Goal: Transaction & Acquisition: Subscribe to service/newsletter

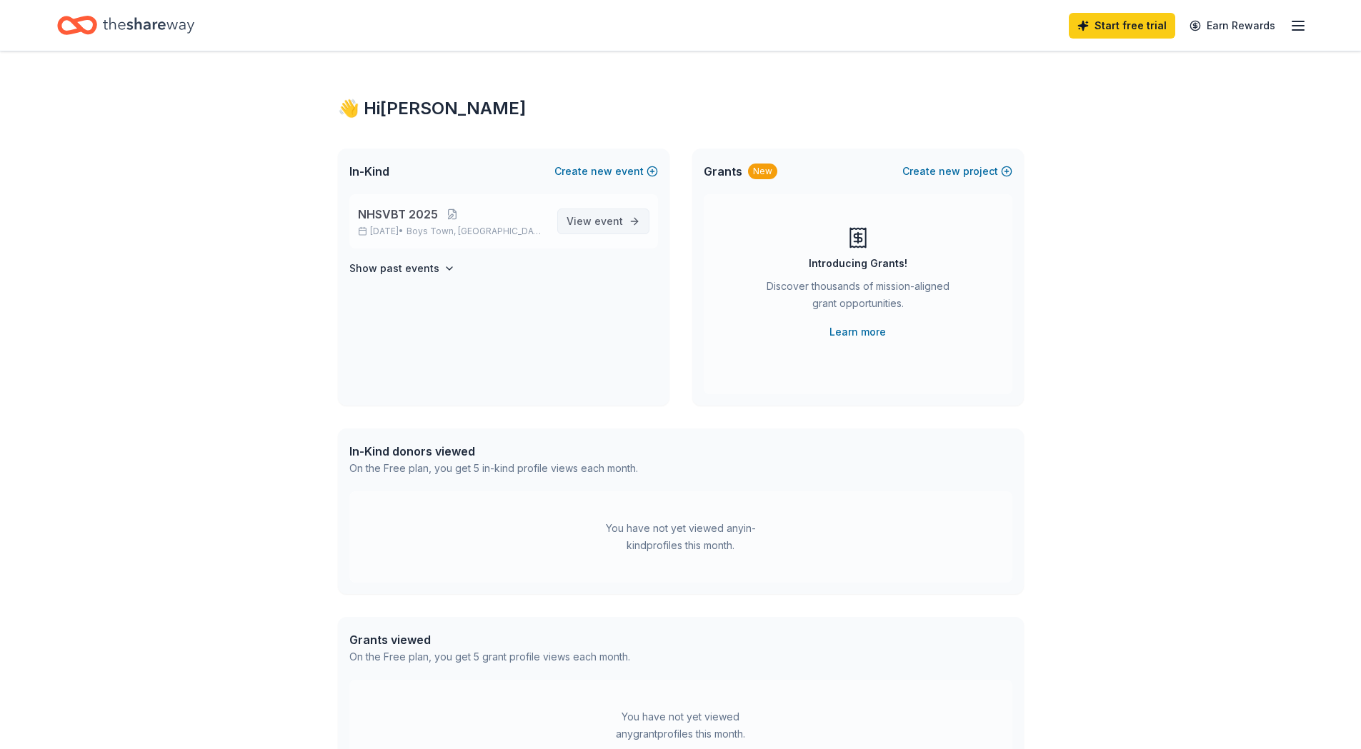
click at [580, 226] on span "View event" at bounding box center [595, 221] width 56 height 17
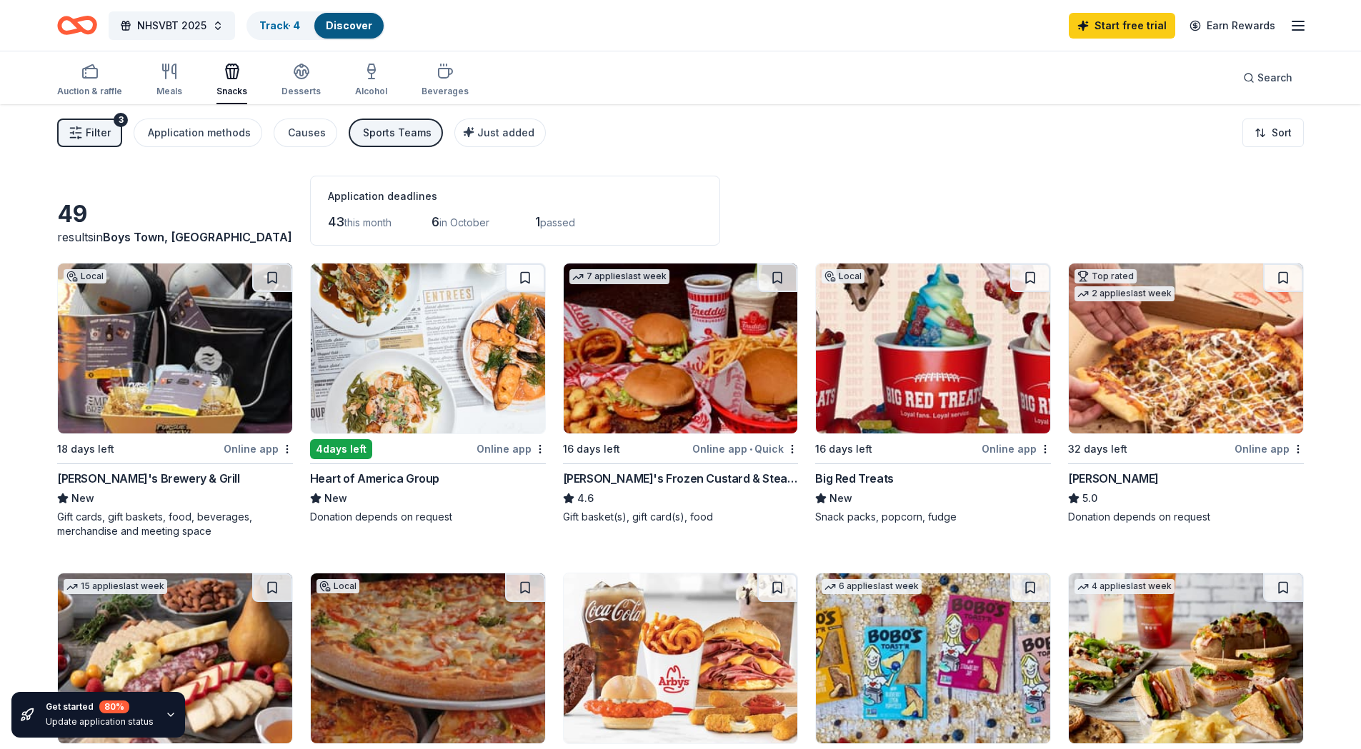
click at [134, 482] on div "[PERSON_NAME]'s Brewery & Grill" at bounding box center [148, 478] width 183 height 17
click at [86, 70] on icon "button" at bounding box center [89, 71] width 17 height 17
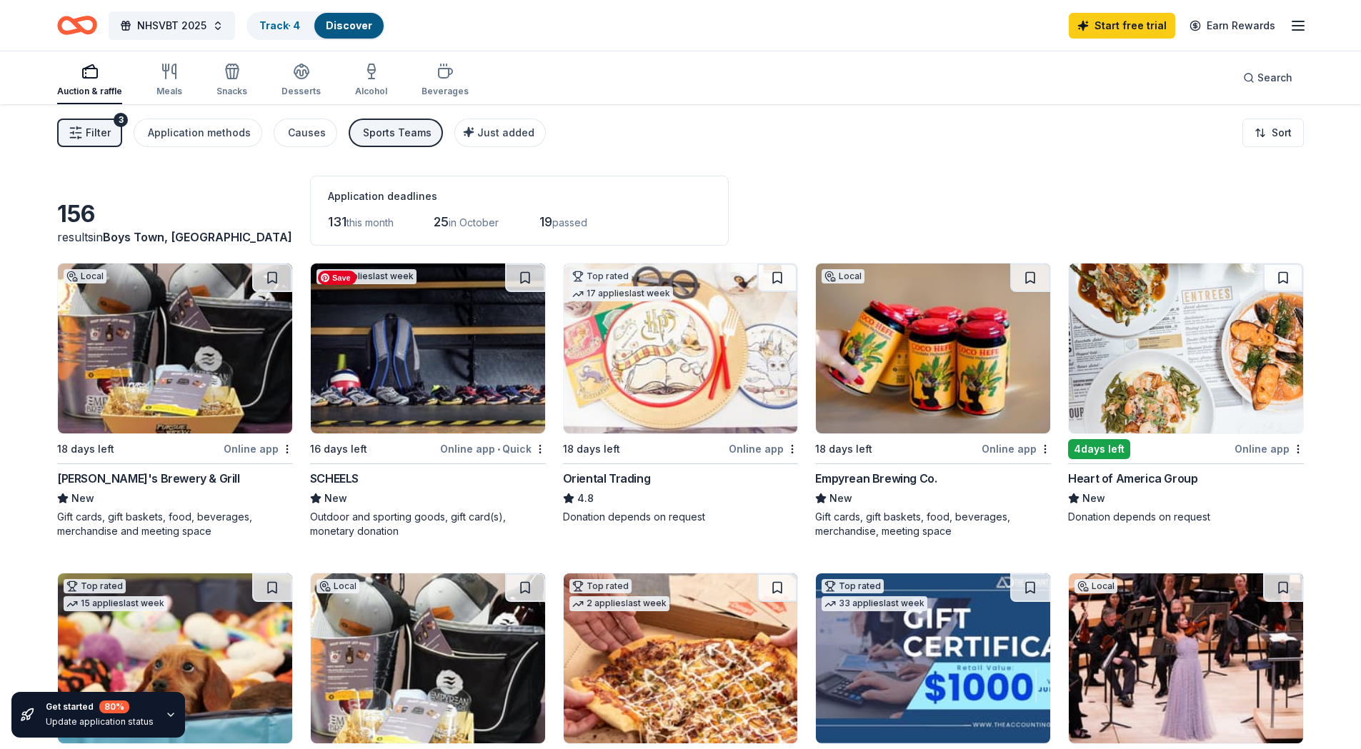
click at [352, 385] on img at bounding box center [428, 349] width 234 height 170
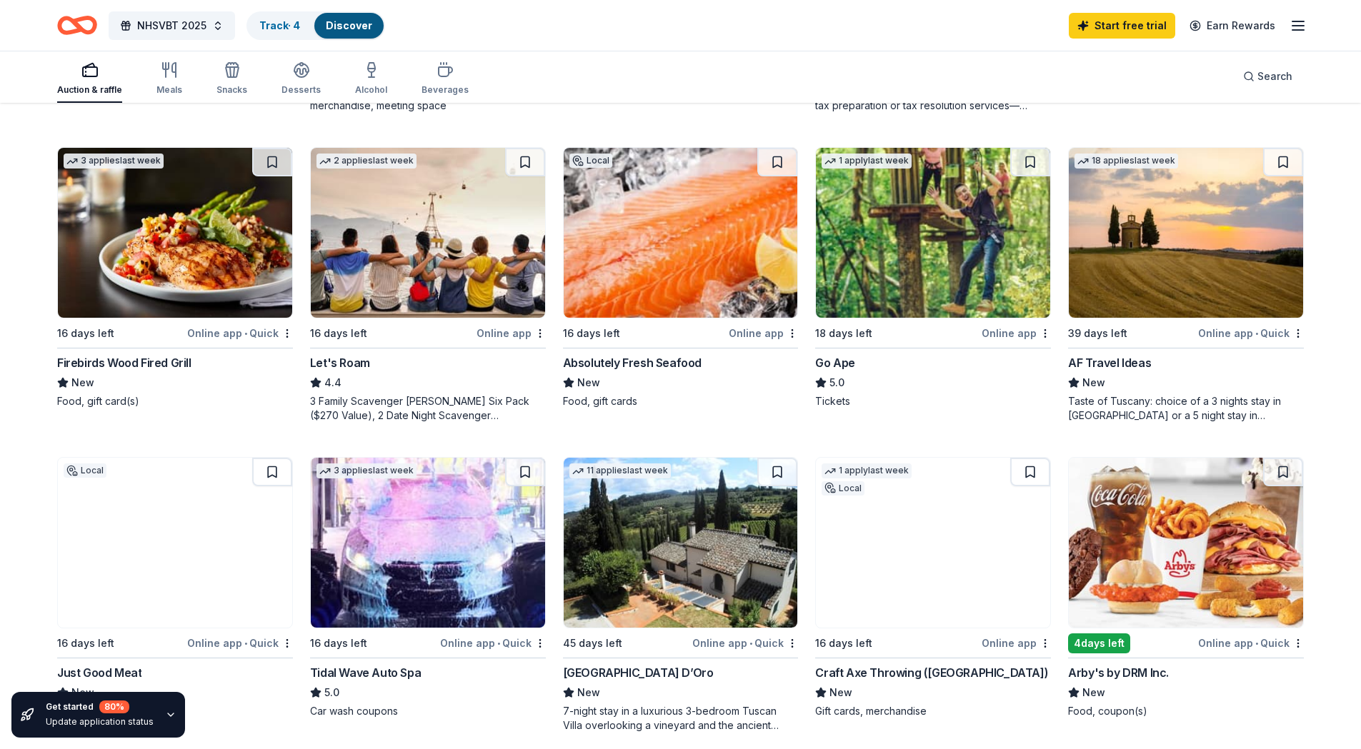
scroll to position [762, 0]
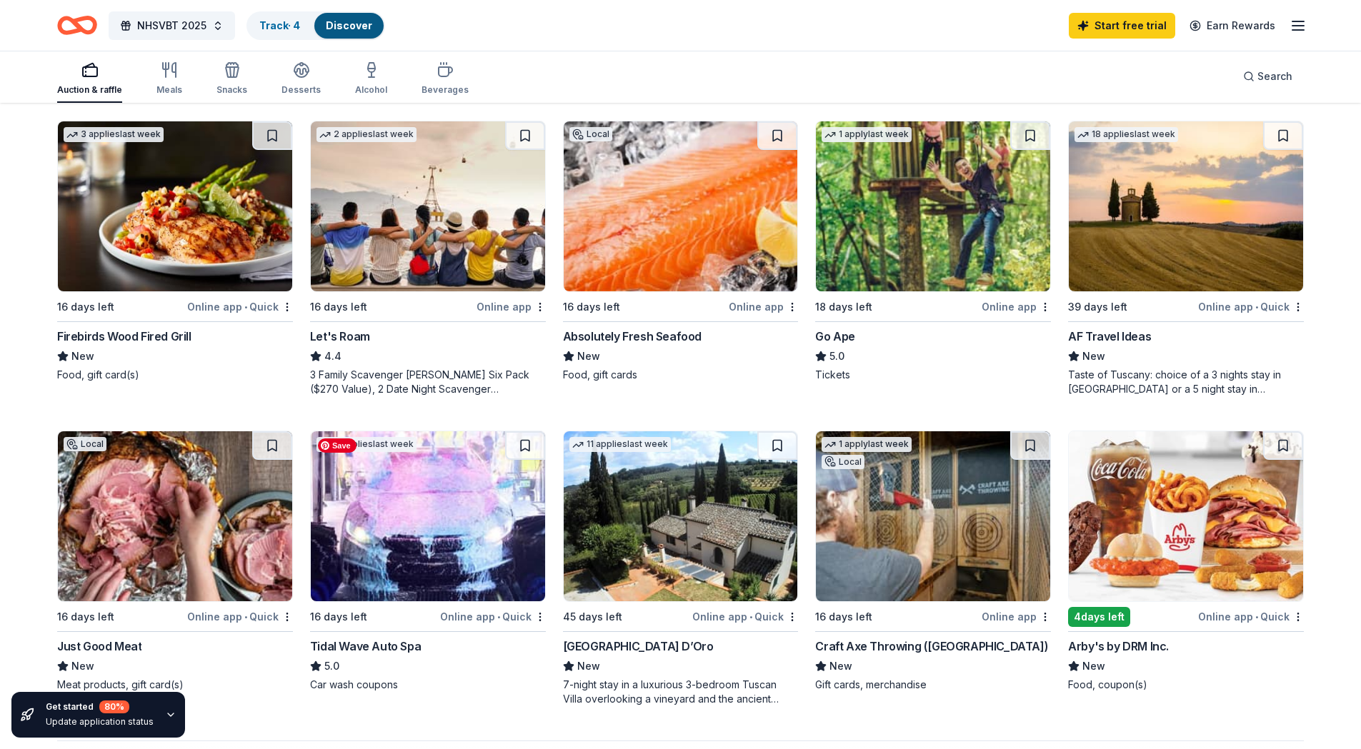
click at [335, 487] on img at bounding box center [428, 517] width 234 height 170
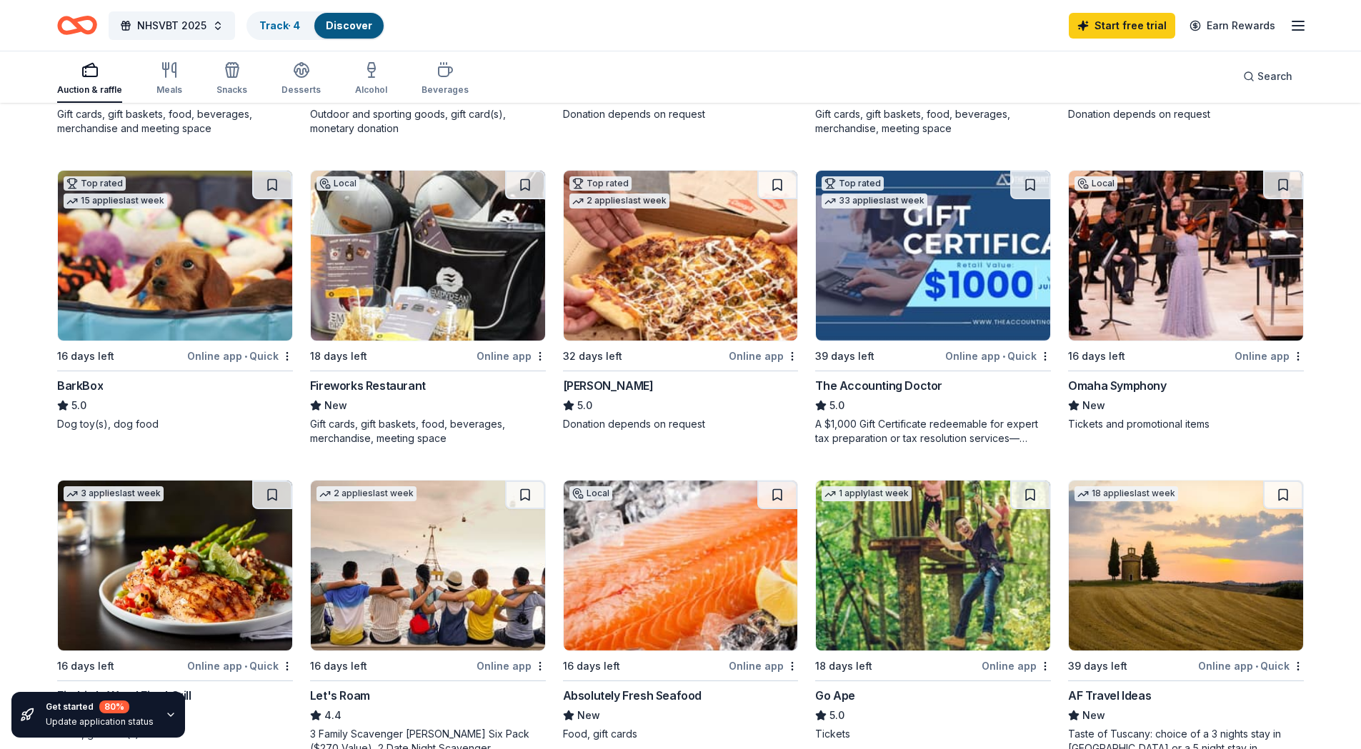
scroll to position [381, 0]
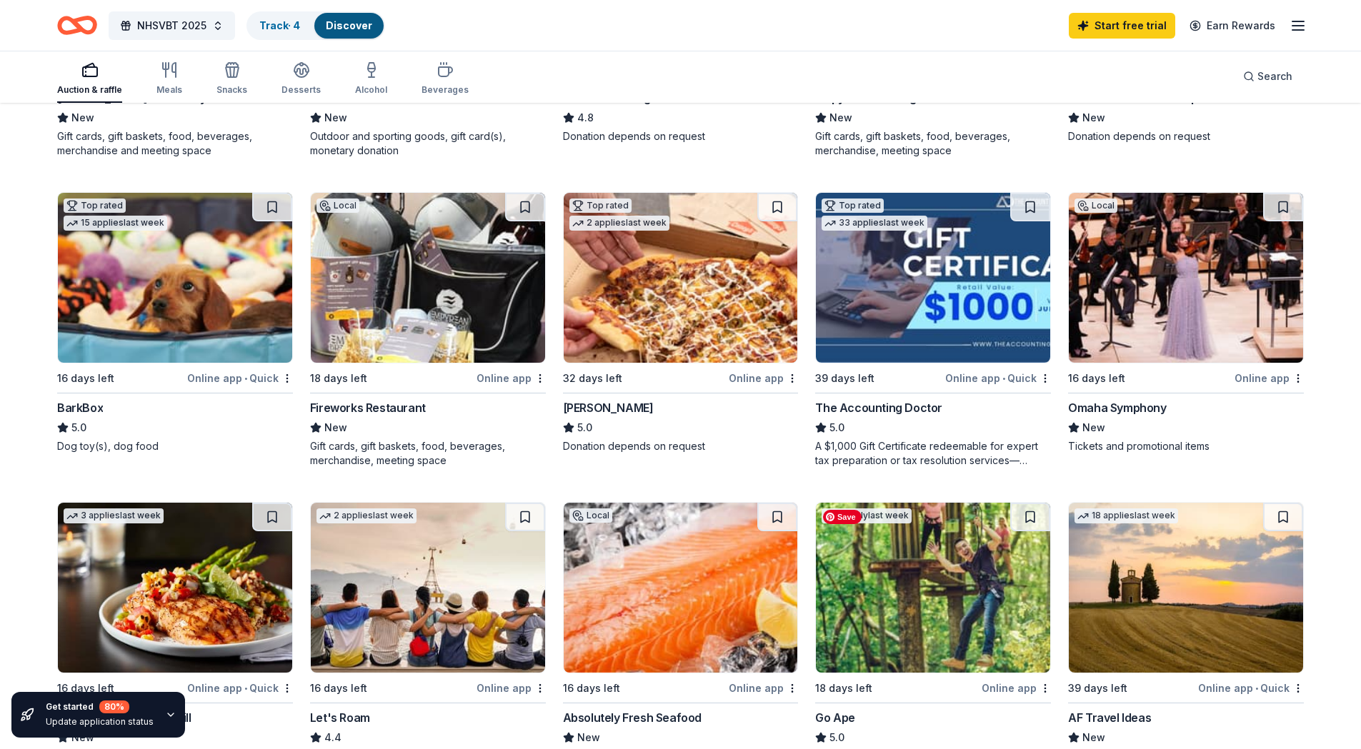
click at [947, 592] on img at bounding box center [933, 588] width 234 height 170
click at [437, 75] on icon "button" at bounding box center [445, 69] width 17 height 17
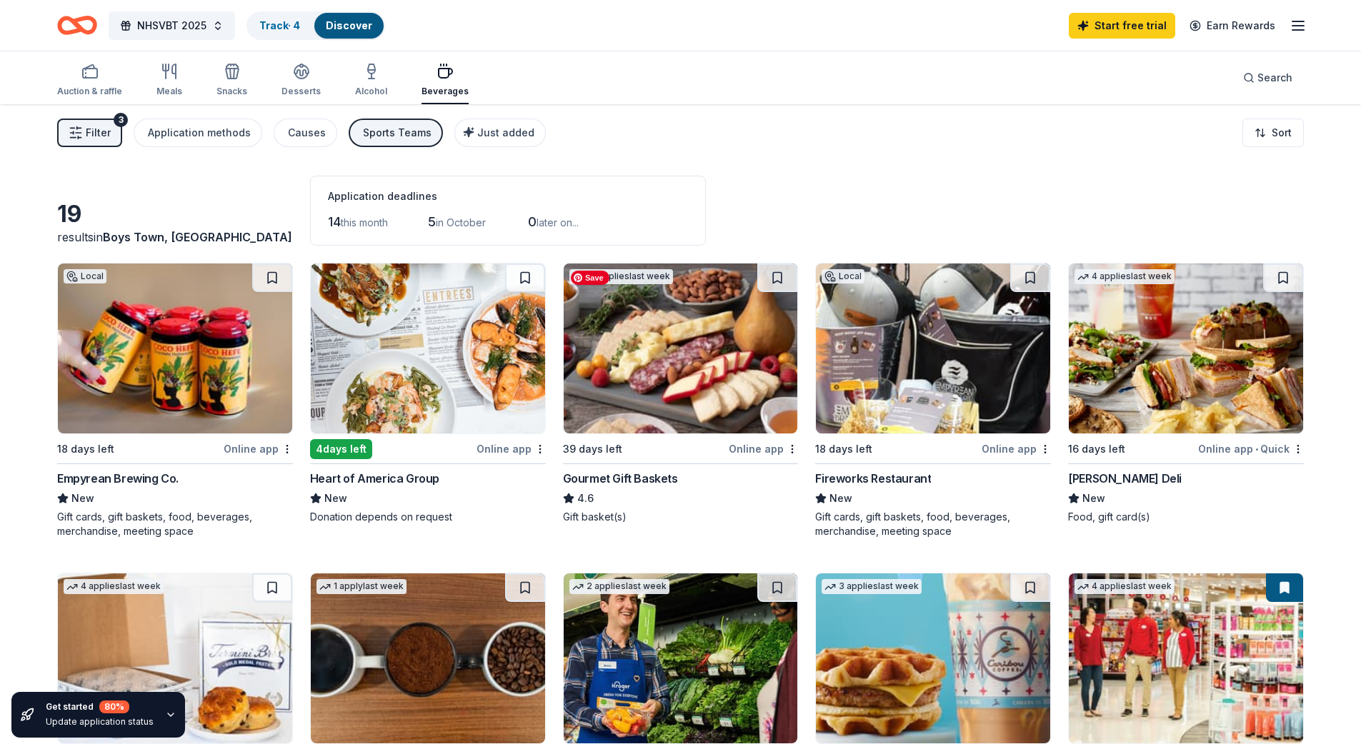
click at [642, 316] on img at bounding box center [681, 349] width 234 height 170
click at [92, 136] on span "Filter" at bounding box center [98, 132] width 25 height 17
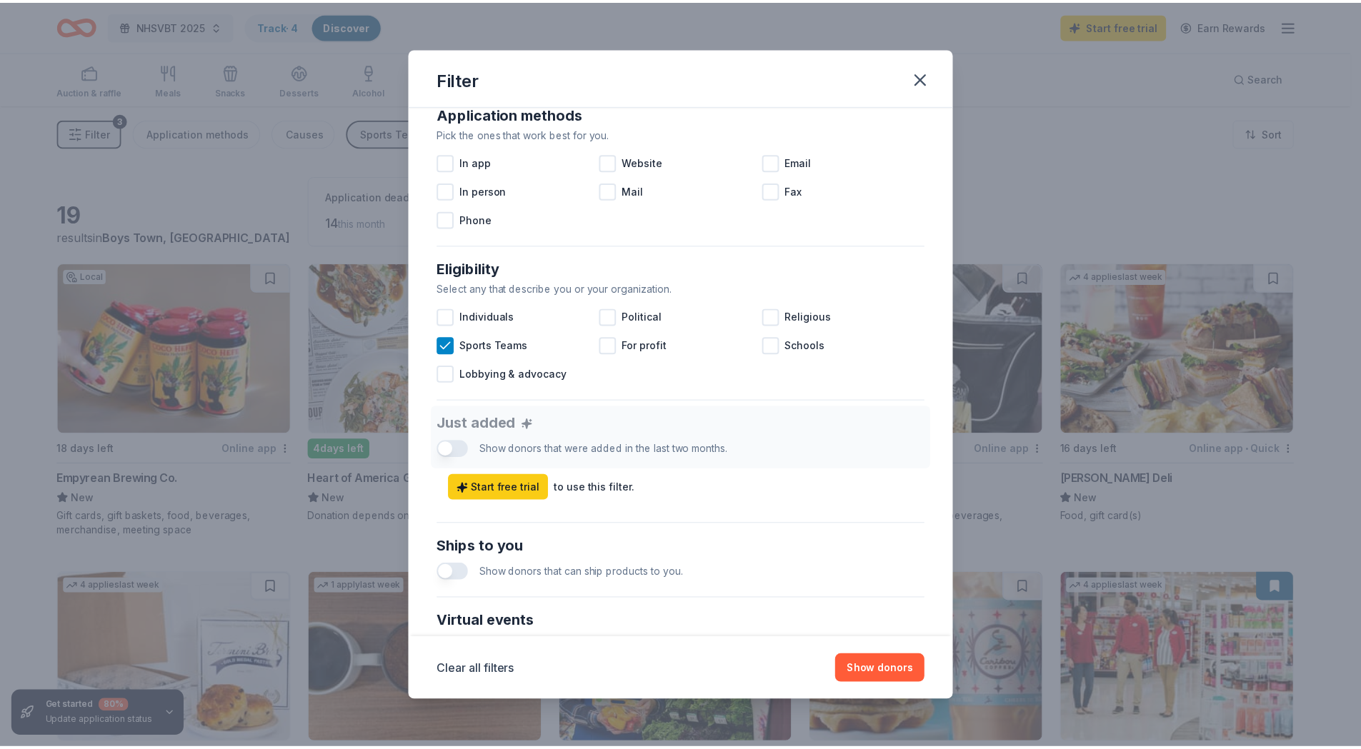
scroll to position [125, 0]
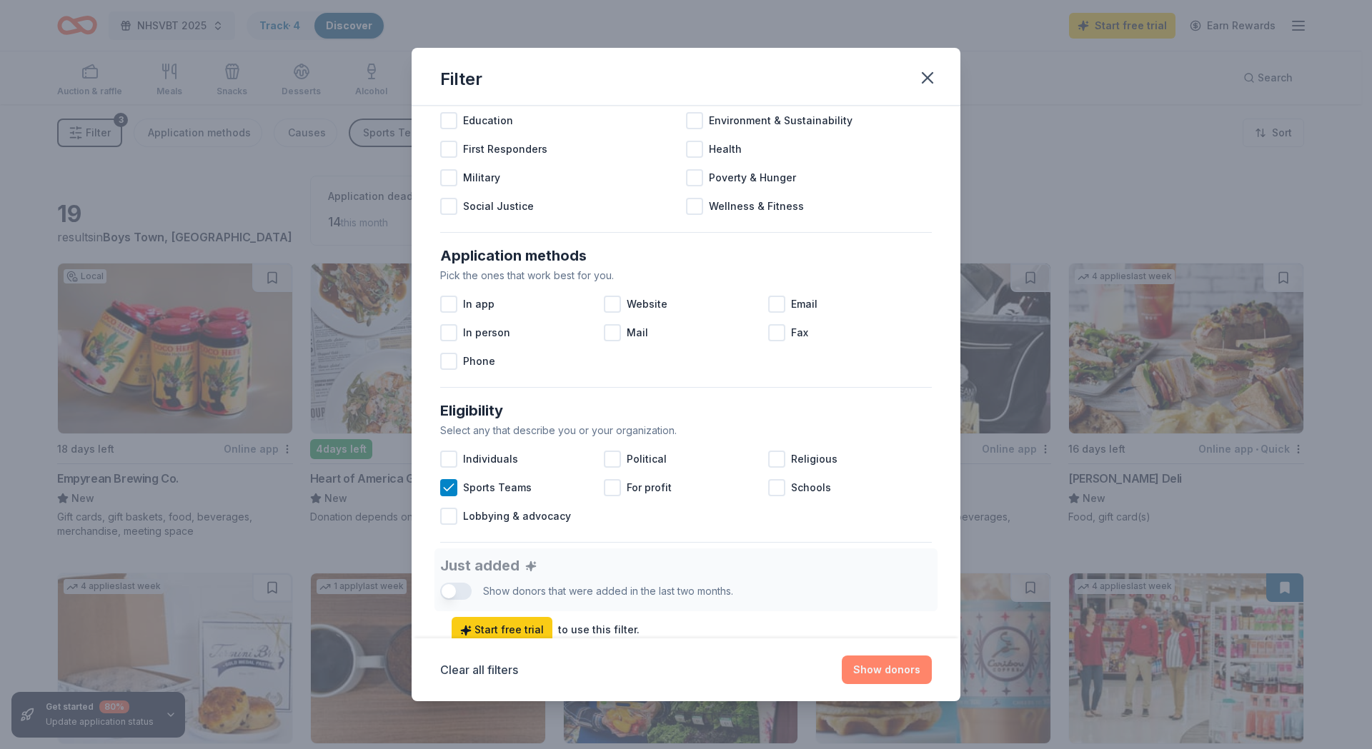
click at [892, 661] on button "Show donors" at bounding box center [887, 670] width 90 height 29
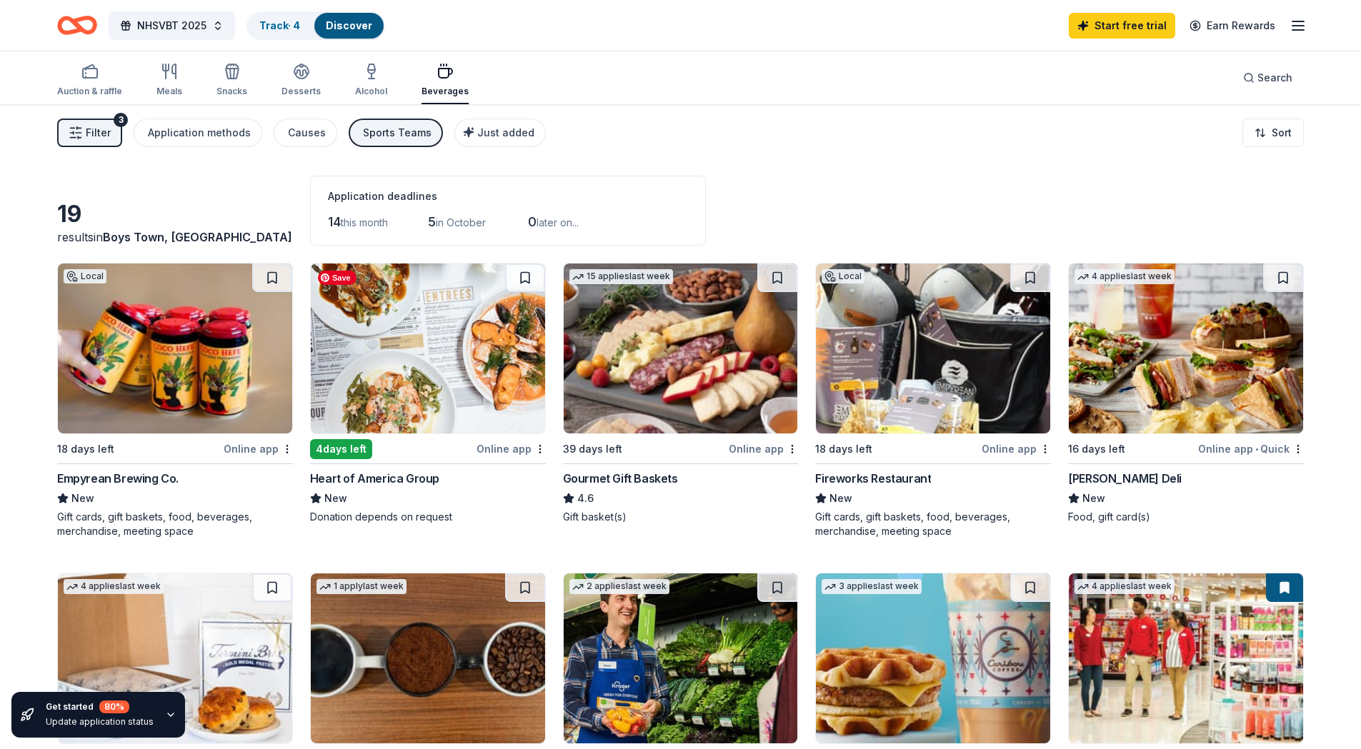
click at [387, 354] on img at bounding box center [428, 349] width 234 height 170
click at [1207, 330] on img at bounding box center [1186, 349] width 234 height 170
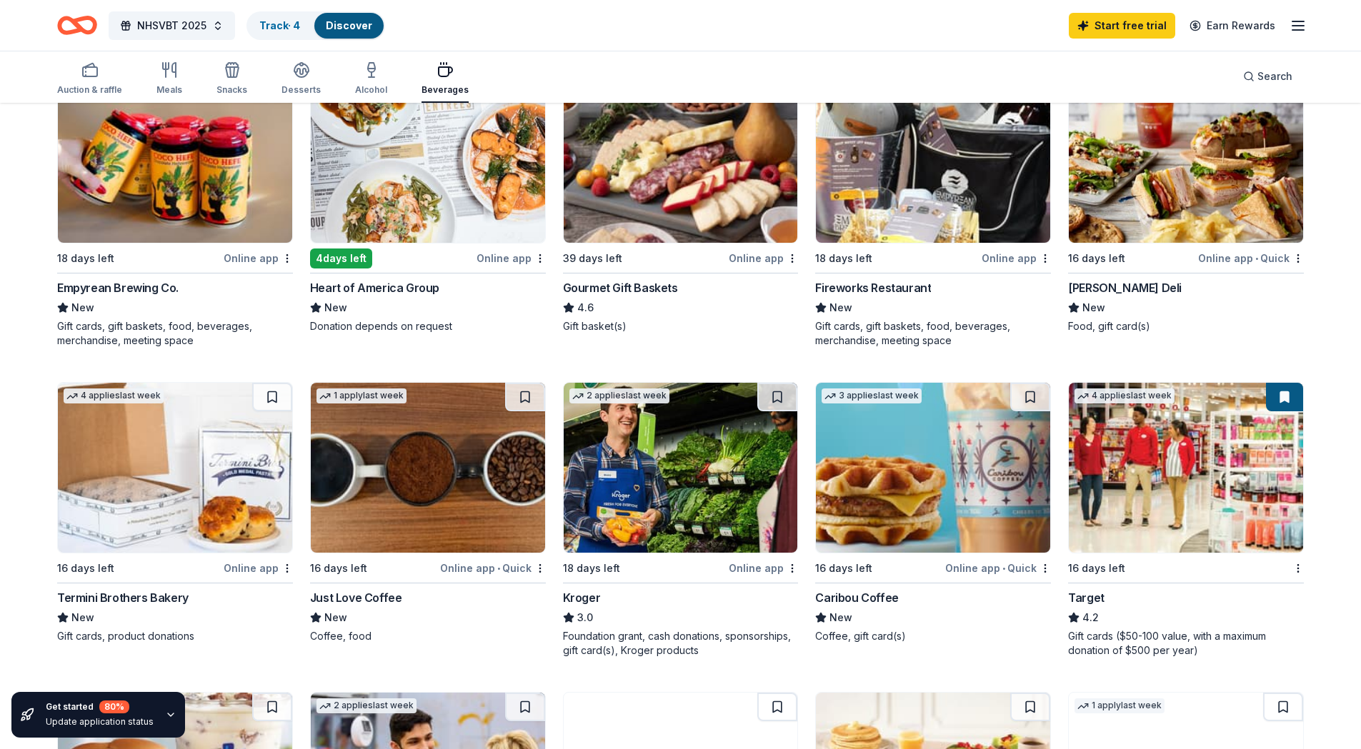
scroll to position [381, 0]
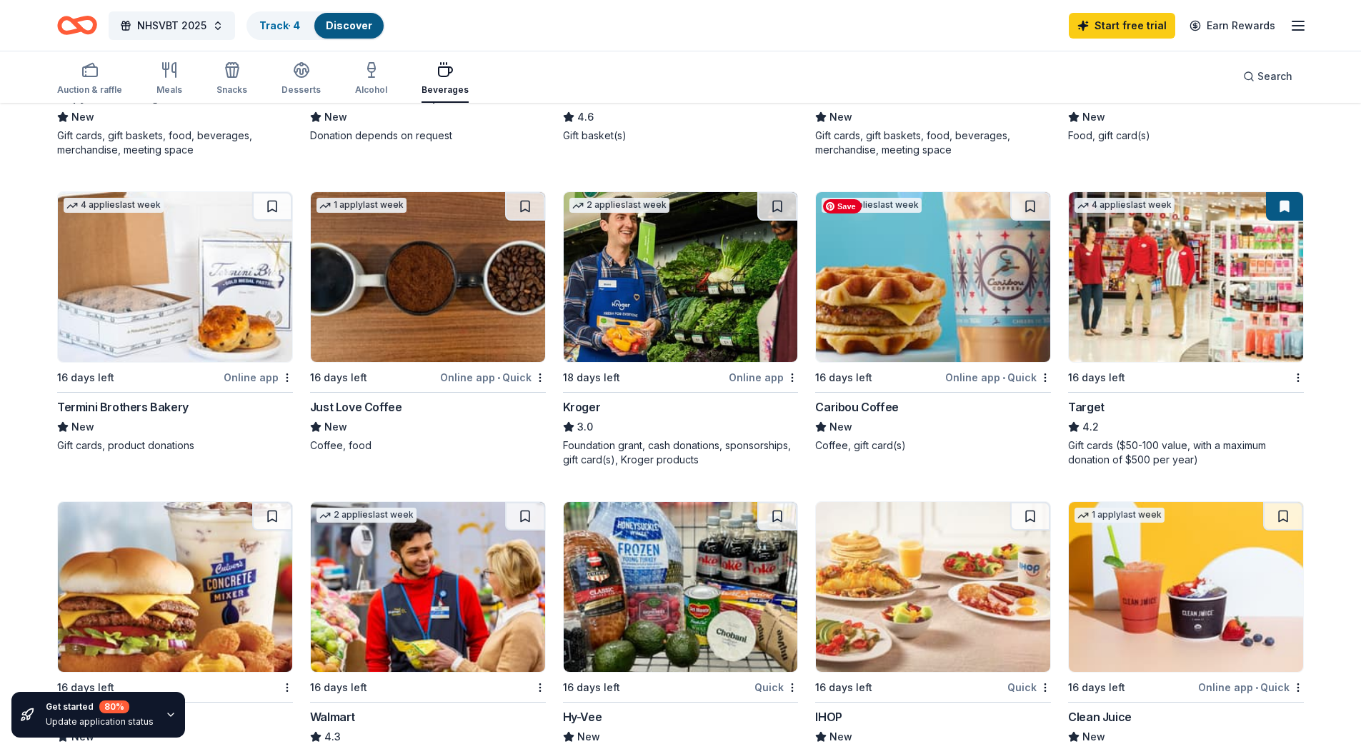
click at [898, 292] on img at bounding box center [933, 277] width 234 height 170
click at [894, 301] on img at bounding box center [933, 277] width 234 height 170
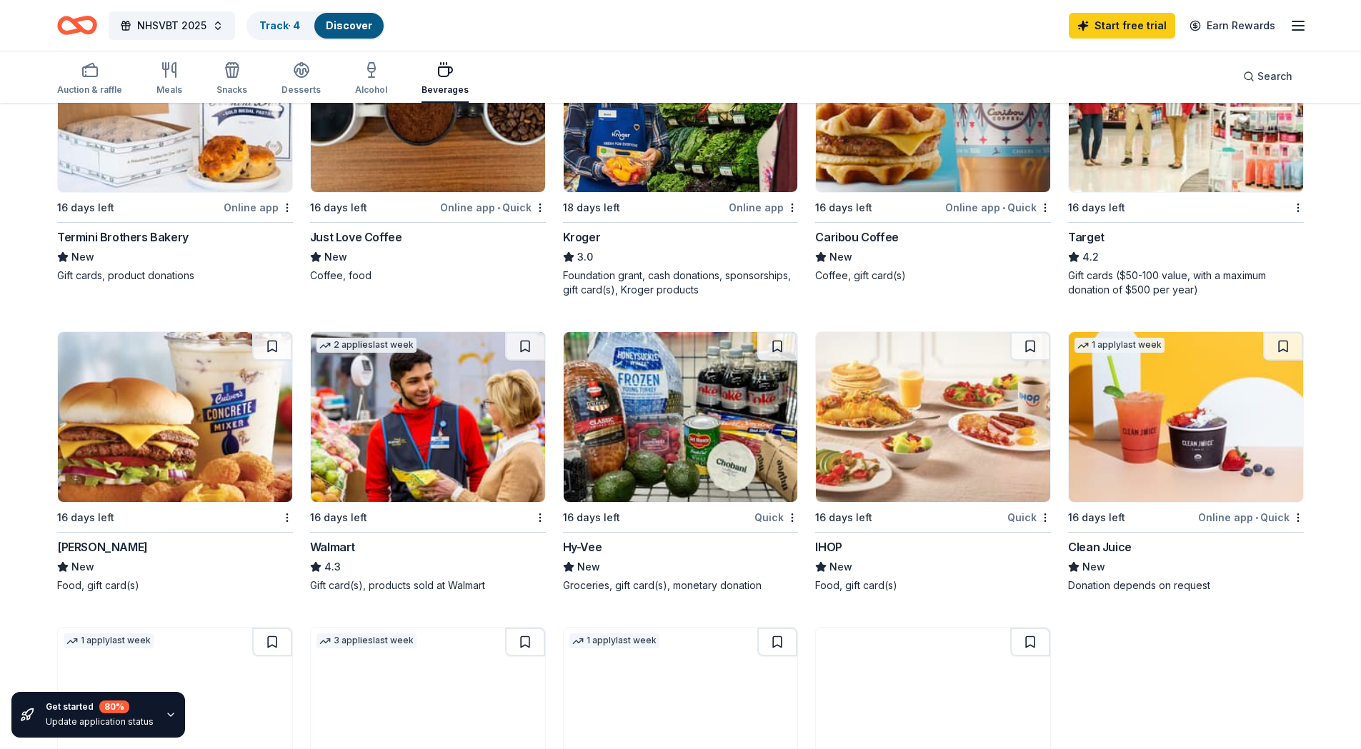
scroll to position [572, 0]
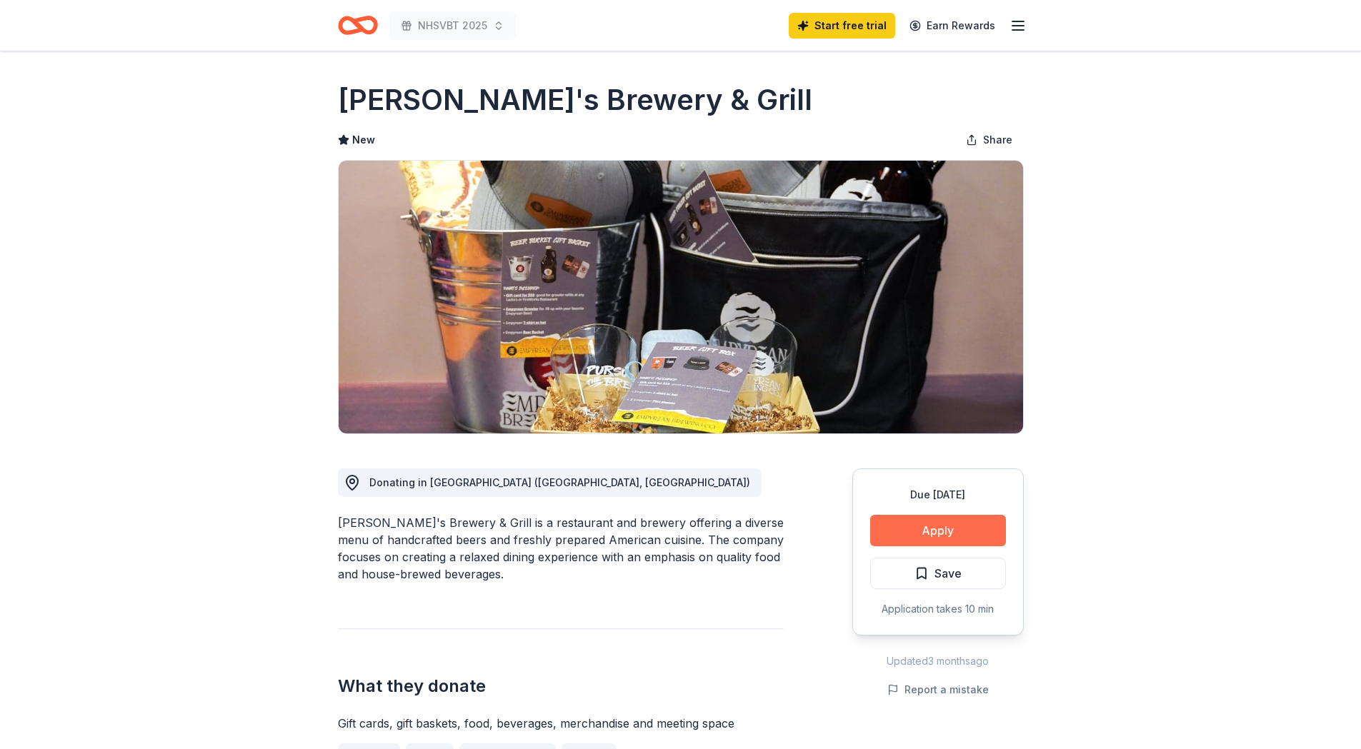
click at [929, 520] on button "Apply" at bounding box center [938, 530] width 136 height 31
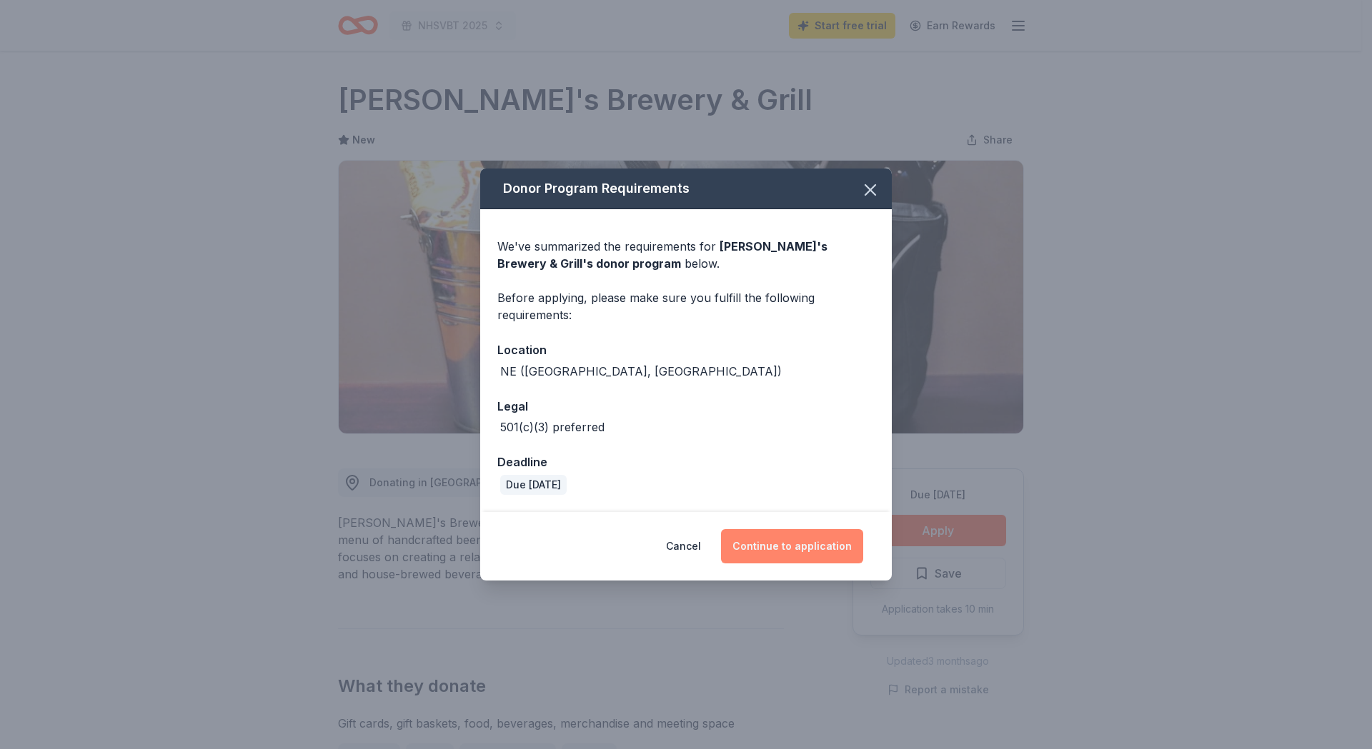
click at [779, 544] on button "Continue to application" at bounding box center [792, 546] width 142 height 34
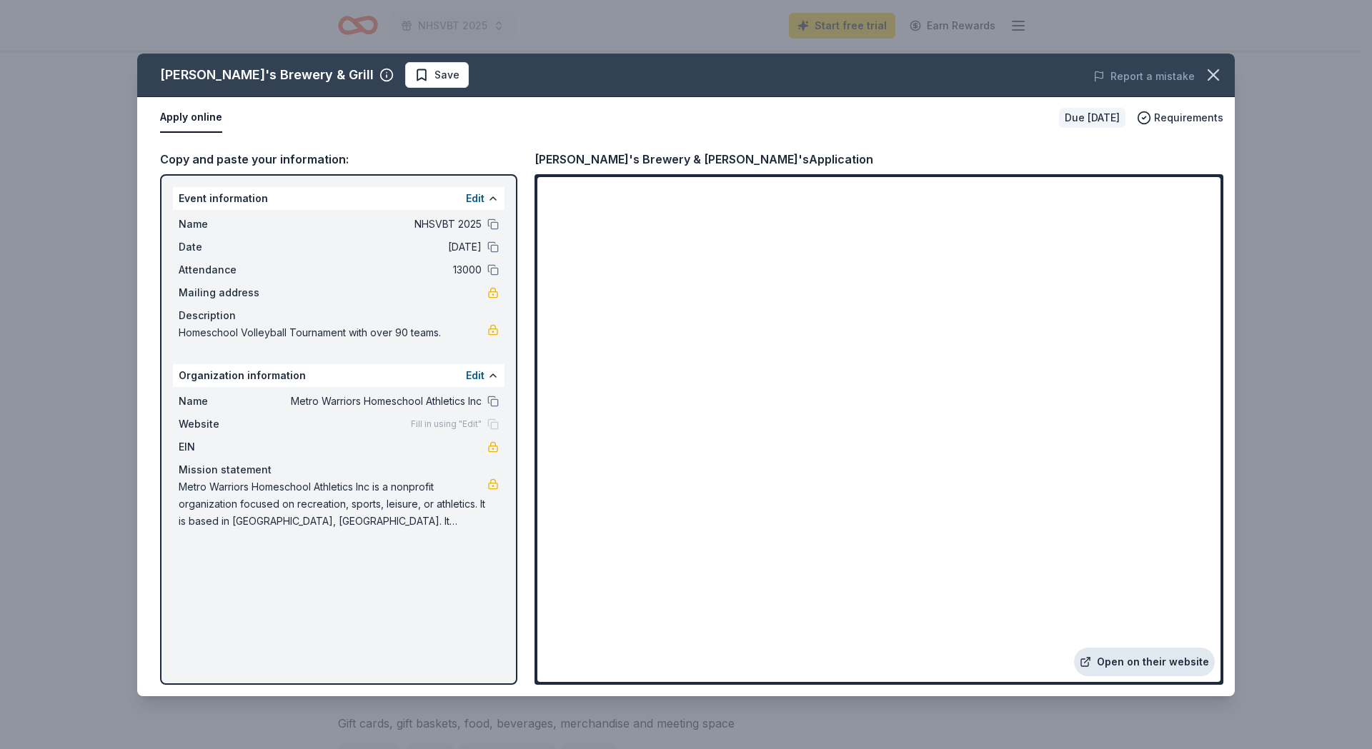
click at [1152, 659] on link "Open on their website" at bounding box center [1144, 662] width 141 height 29
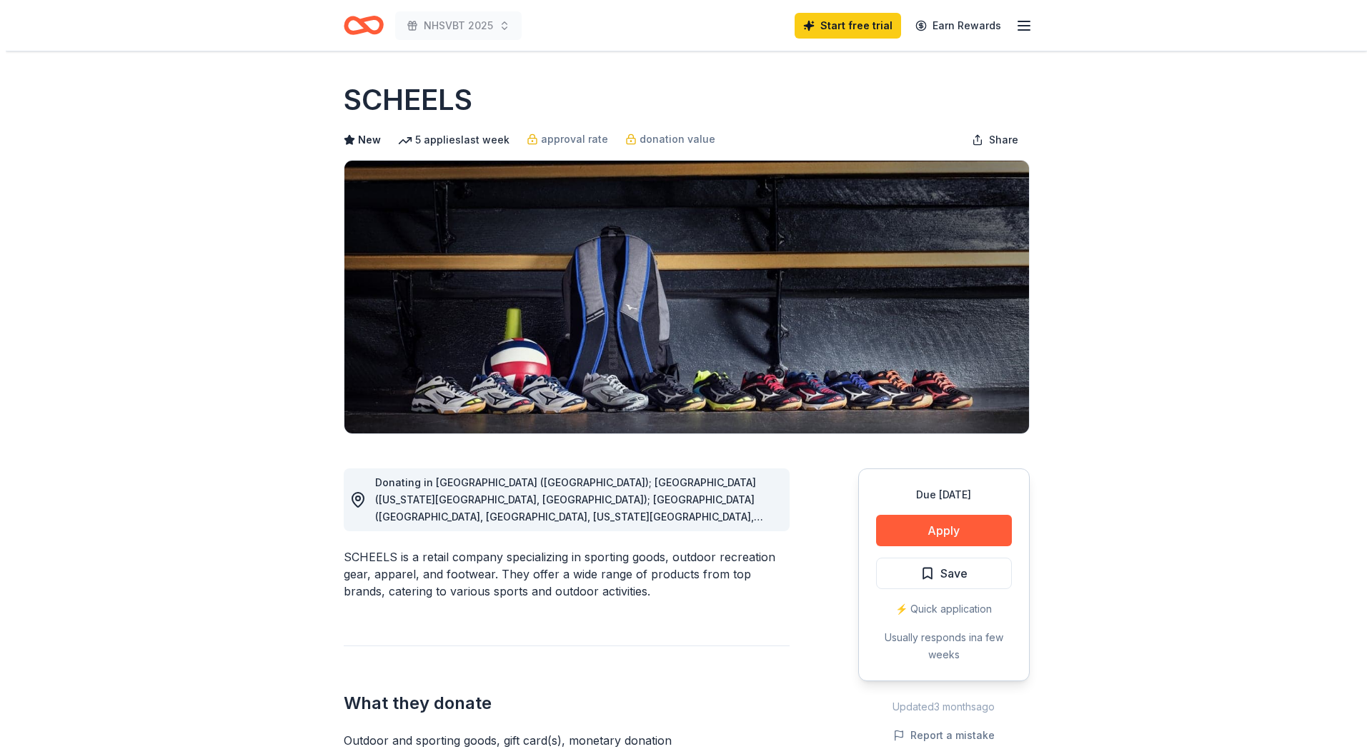
scroll to position [191, 0]
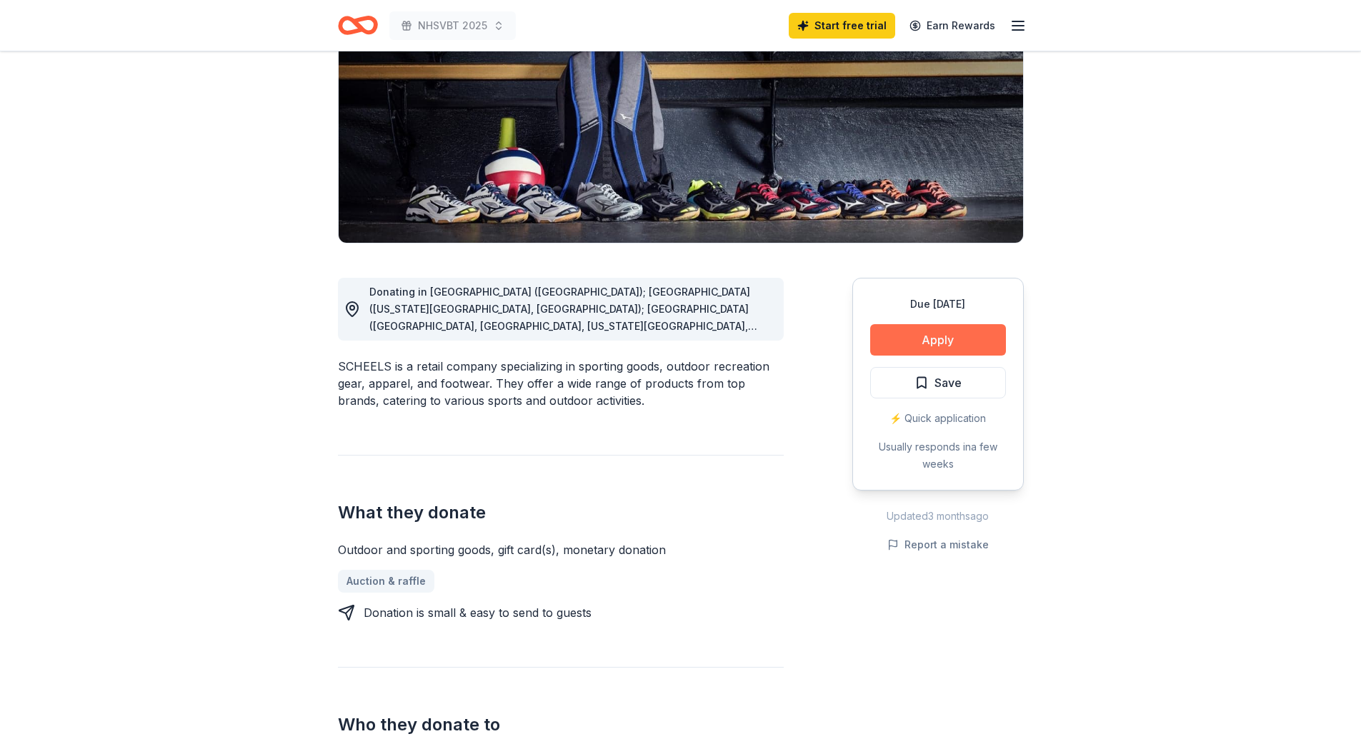
click at [952, 339] on button "Apply" at bounding box center [938, 339] width 136 height 31
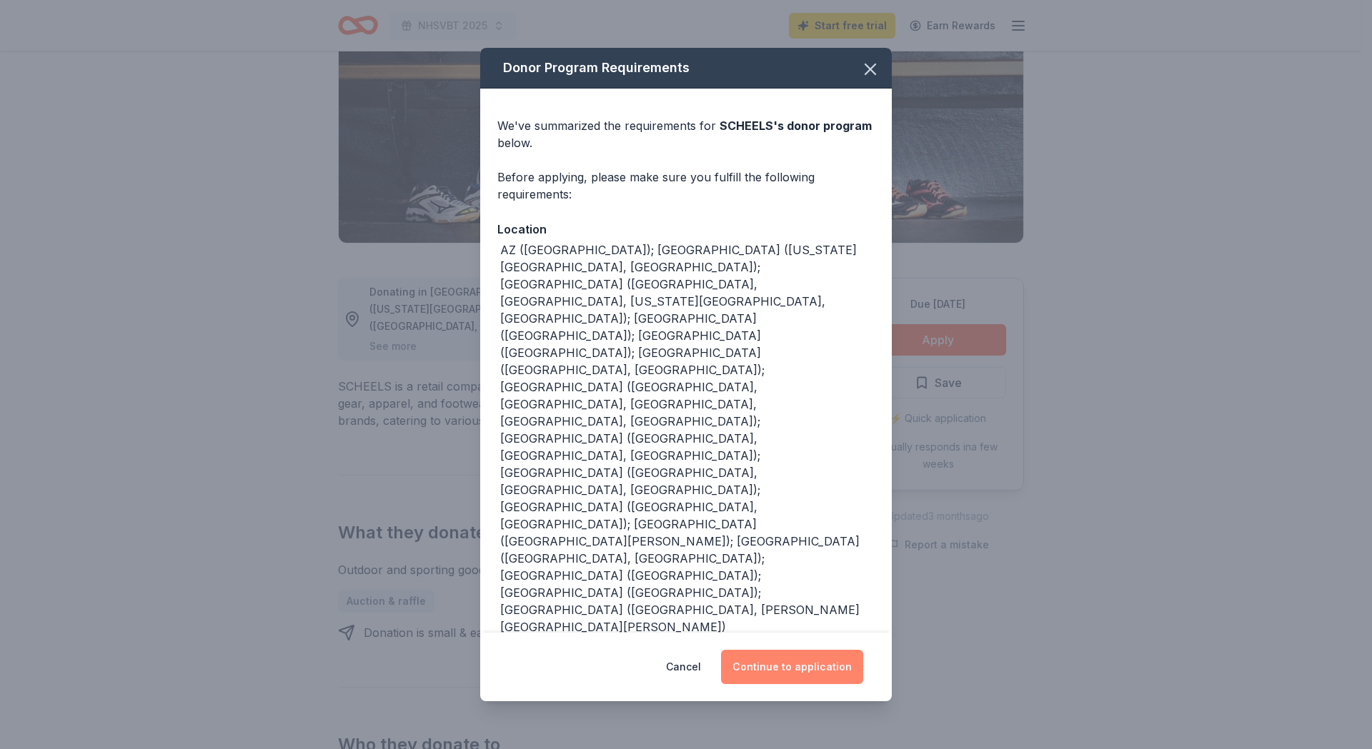
click at [827, 650] on button "Continue to application" at bounding box center [792, 667] width 142 height 34
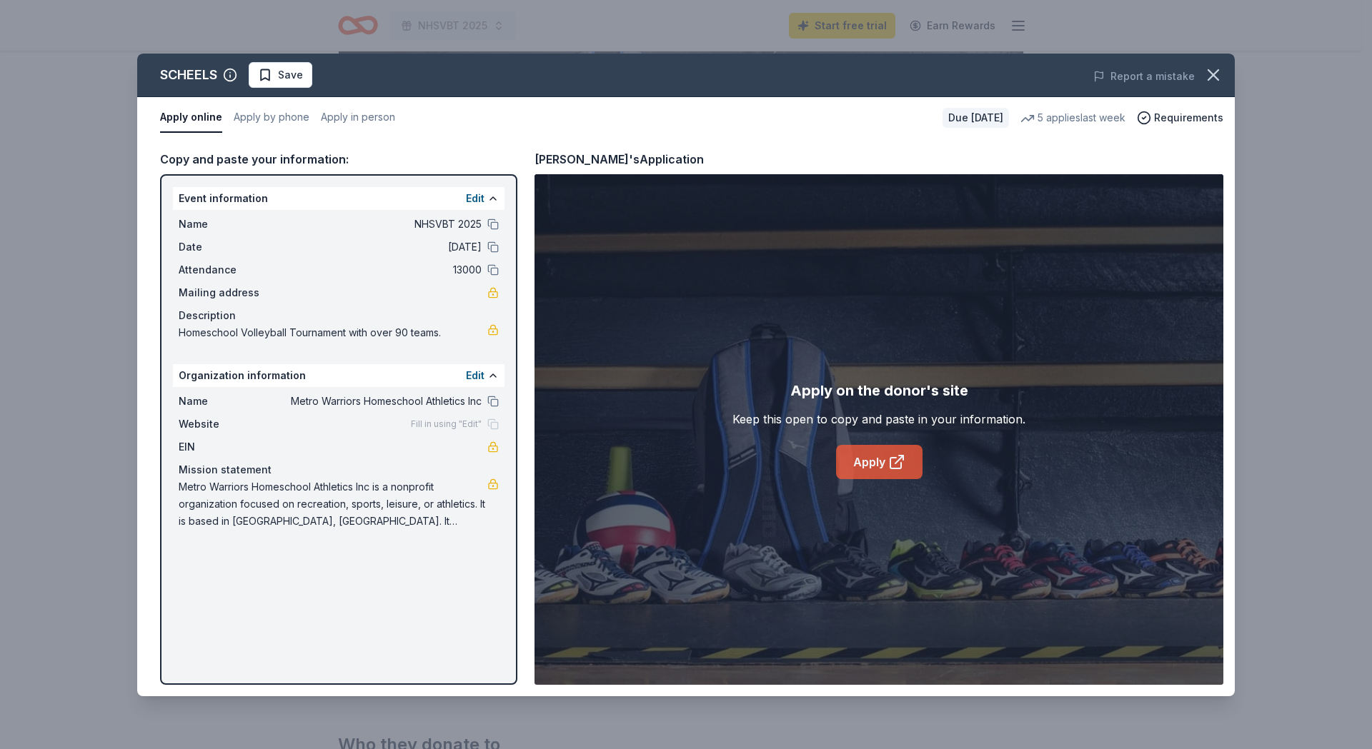
click at [888, 463] on icon at bounding box center [896, 462] width 17 height 17
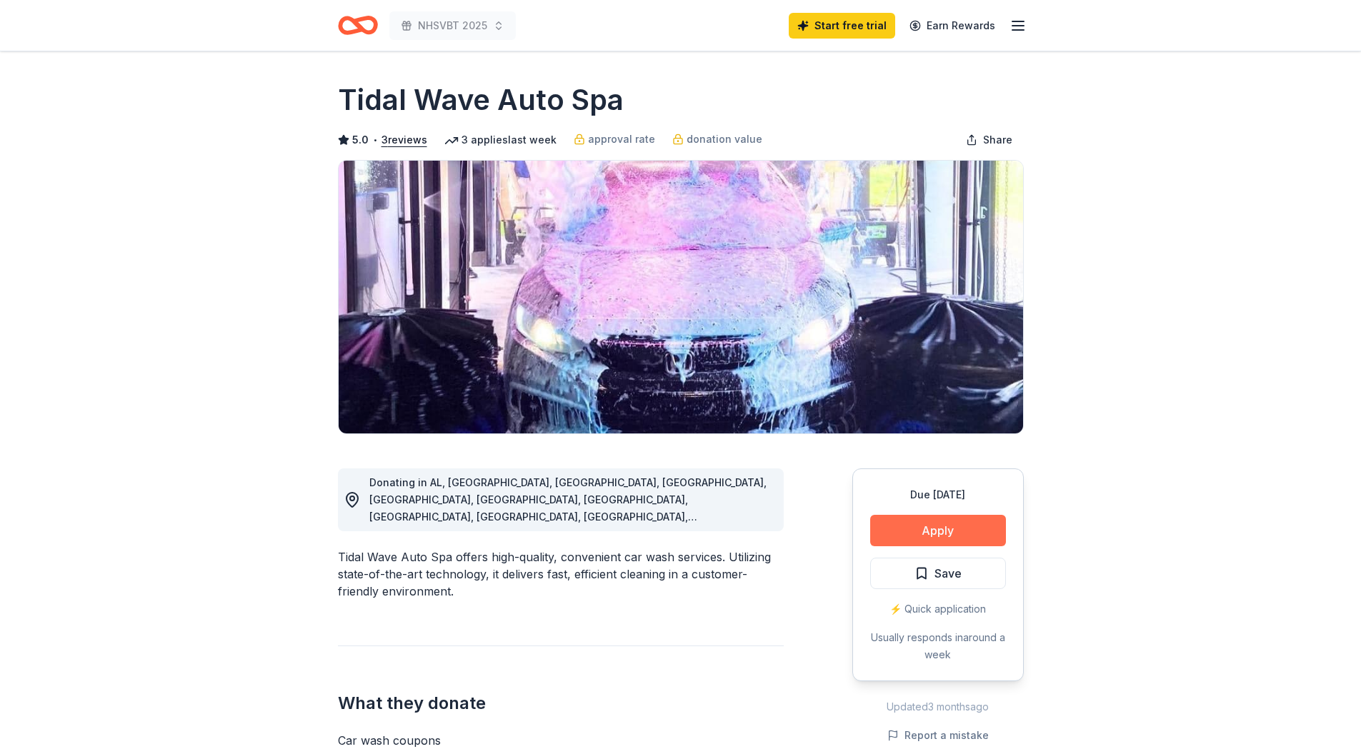
click at [927, 532] on button "Apply" at bounding box center [938, 530] width 136 height 31
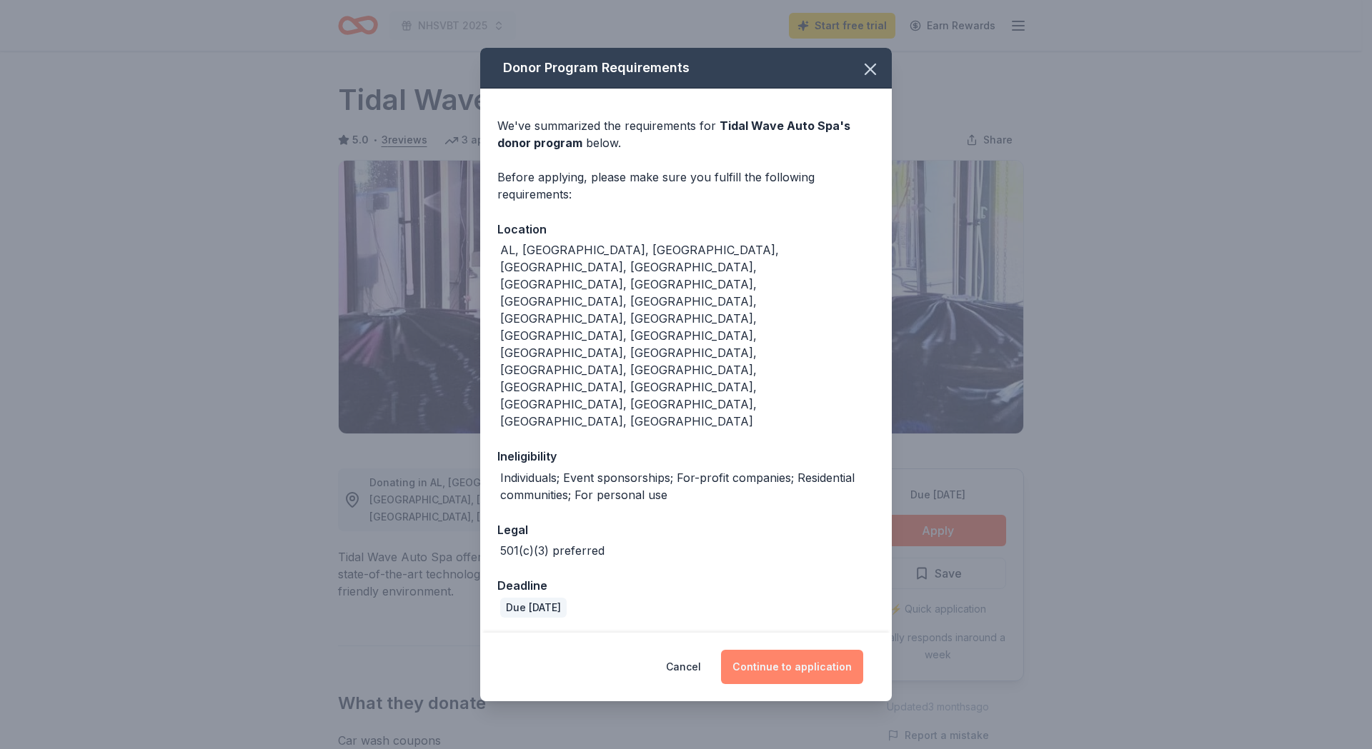
click at [786, 650] on button "Continue to application" at bounding box center [792, 667] width 142 height 34
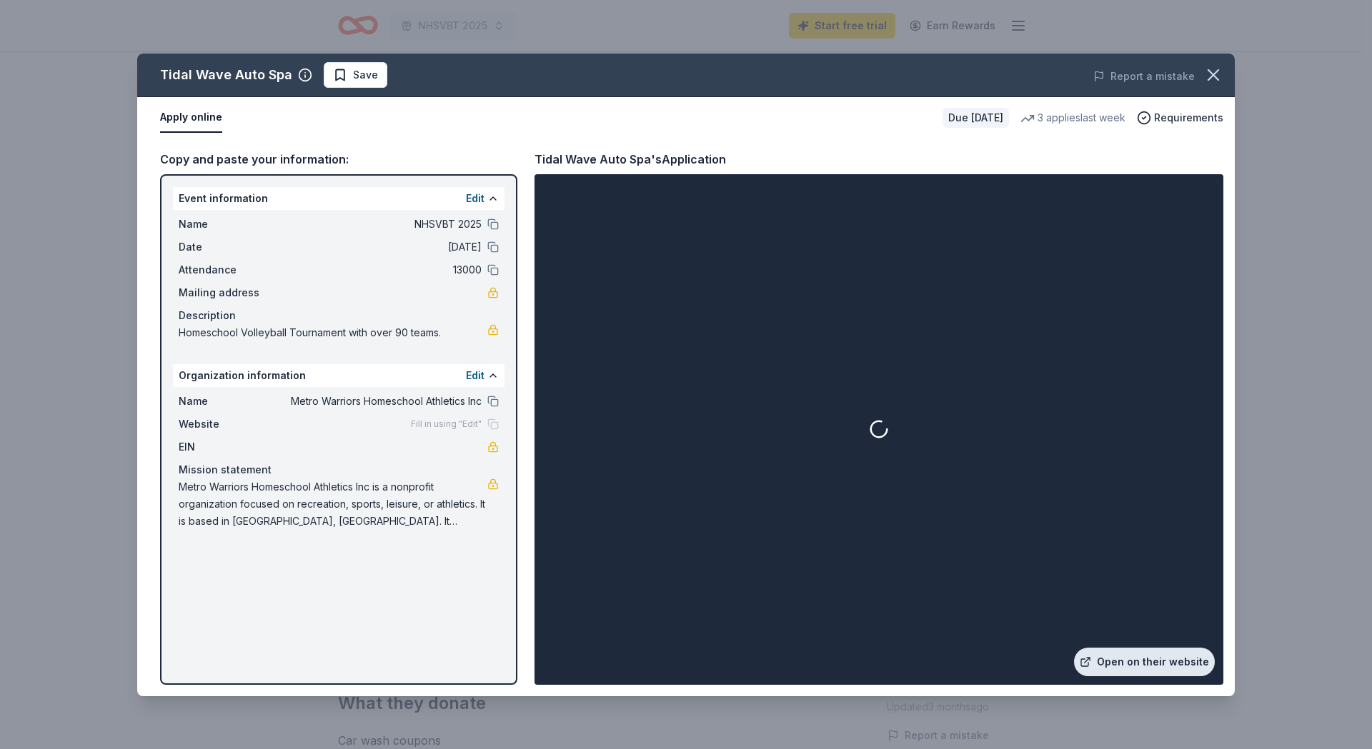
click at [1113, 664] on link "Open on their website" at bounding box center [1144, 662] width 141 height 29
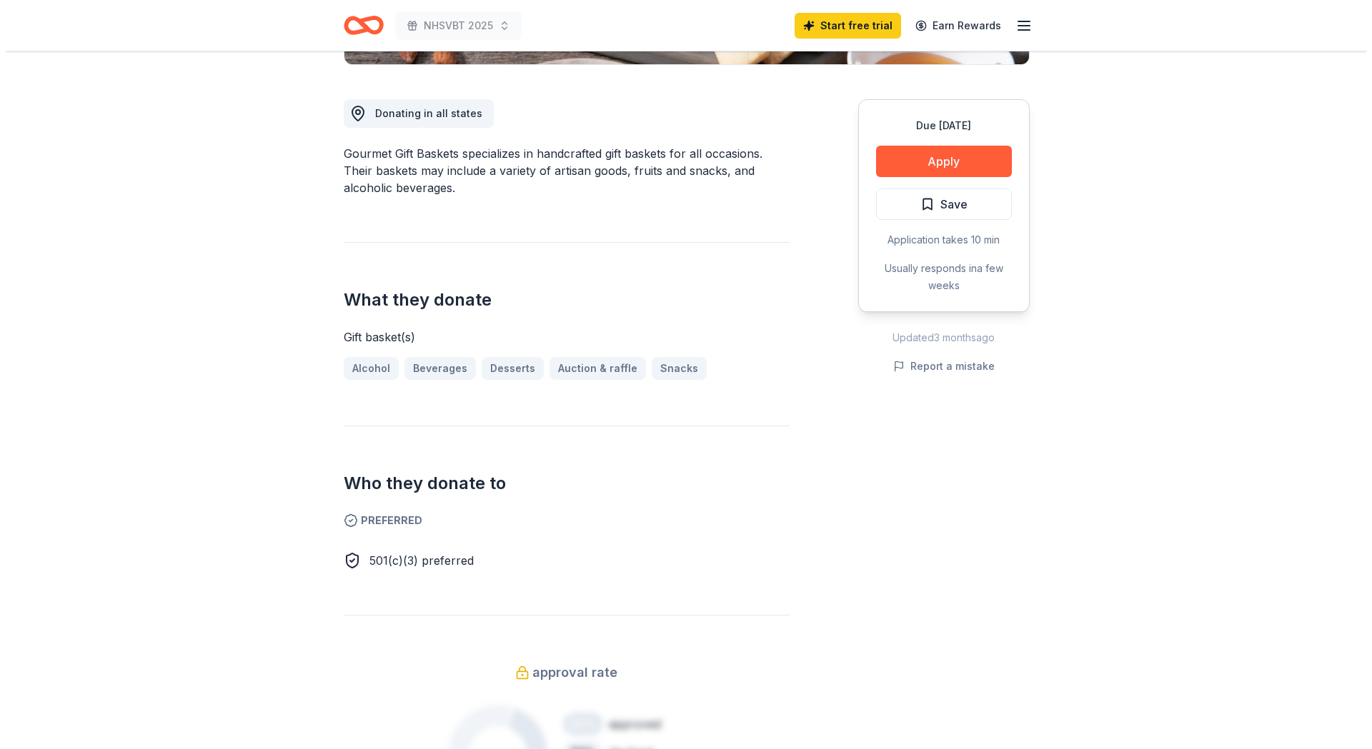
scroll to position [381, 0]
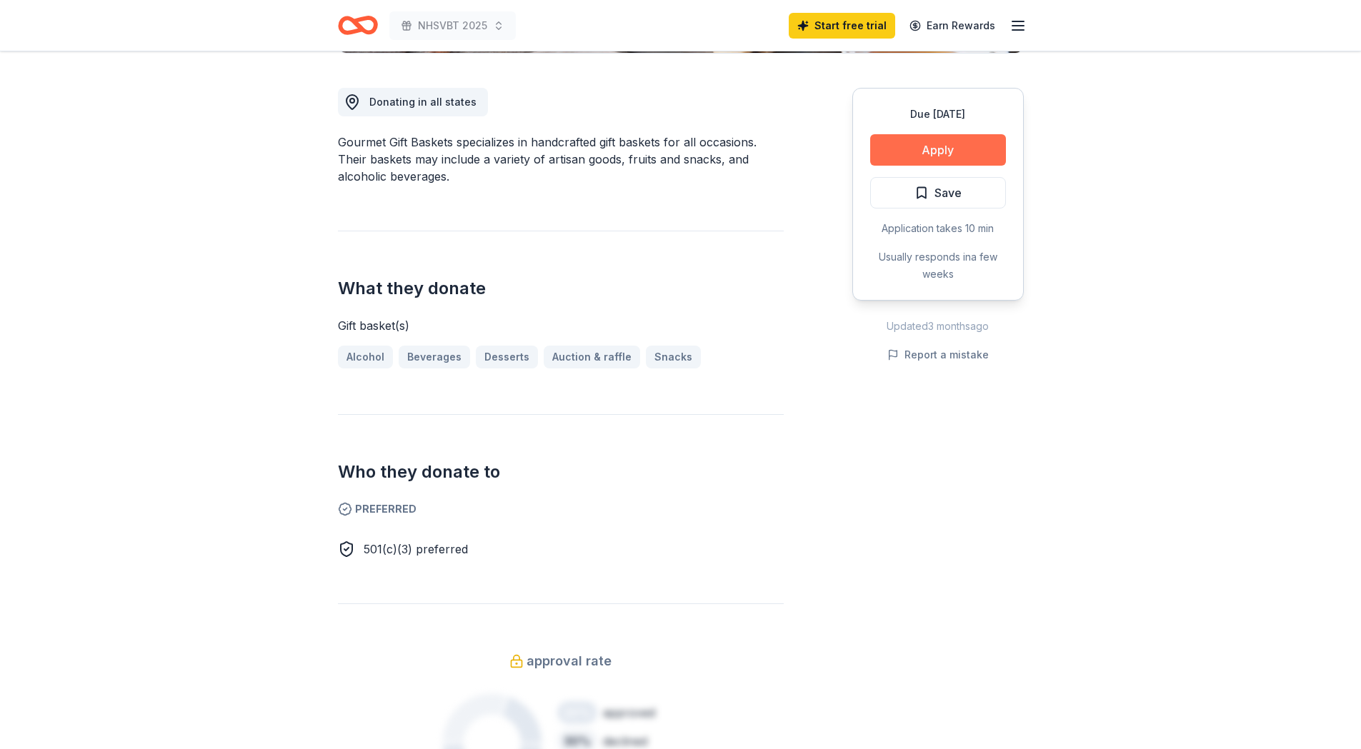
click at [916, 150] on button "Apply" at bounding box center [938, 149] width 136 height 31
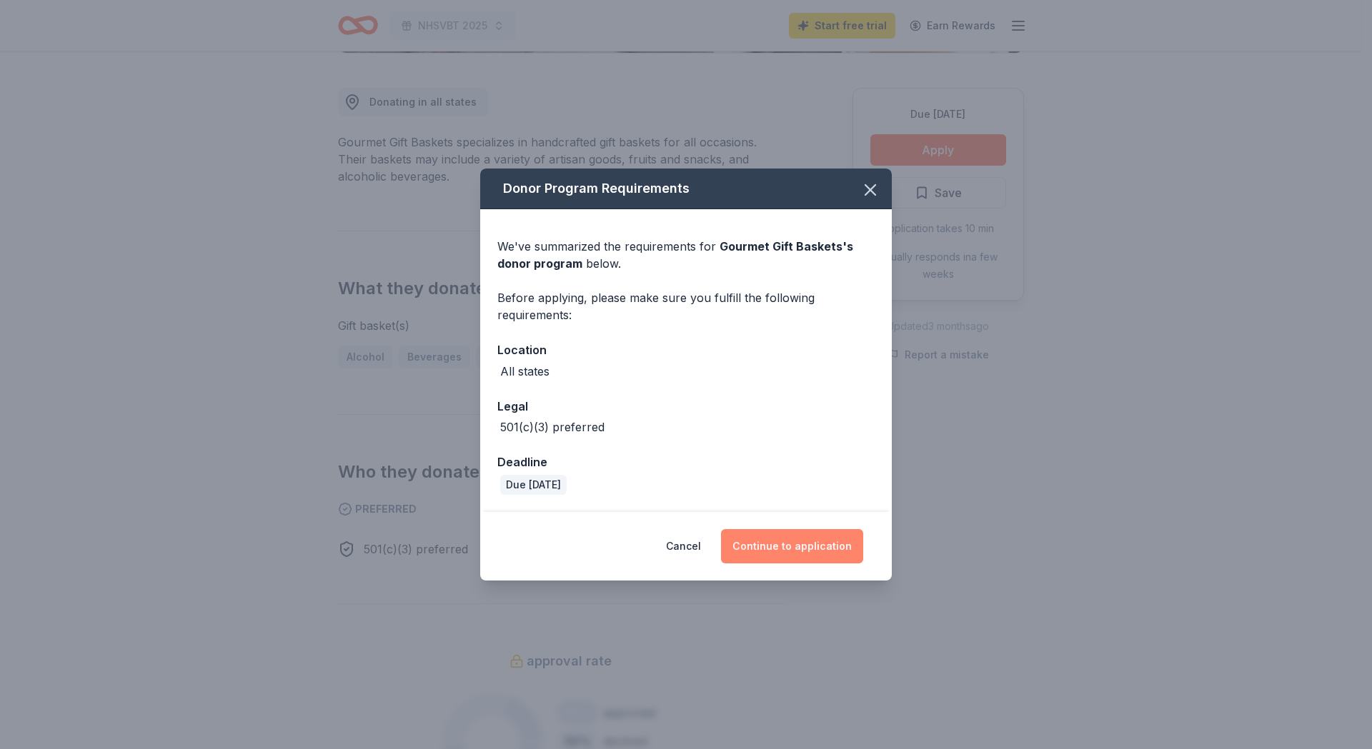
click at [817, 536] on button "Continue to application" at bounding box center [792, 546] width 142 height 34
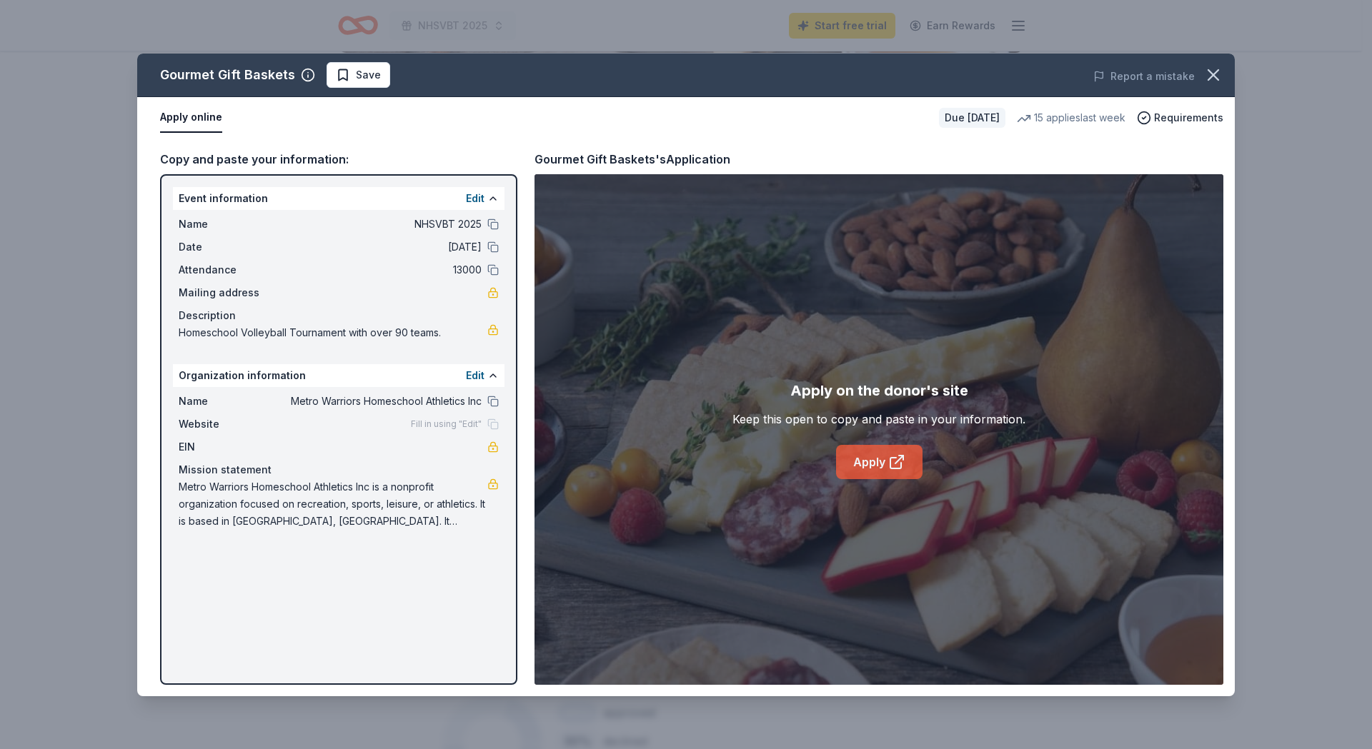
click at [893, 462] on icon at bounding box center [896, 462] width 17 height 17
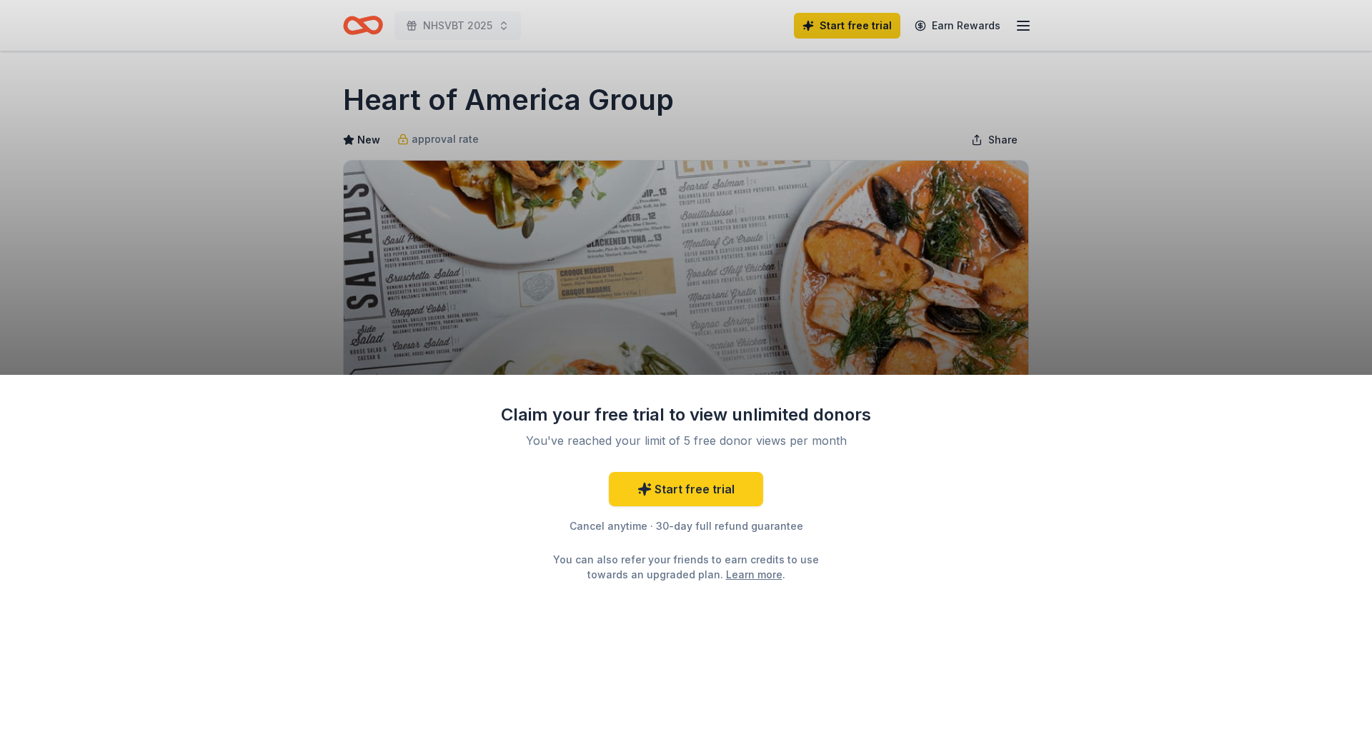
click at [790, 273] on div "Claim your free trial to view unlimited donors You've reached your limit of 5 f…" at bounding box center [686, 374] width 1372 height 749
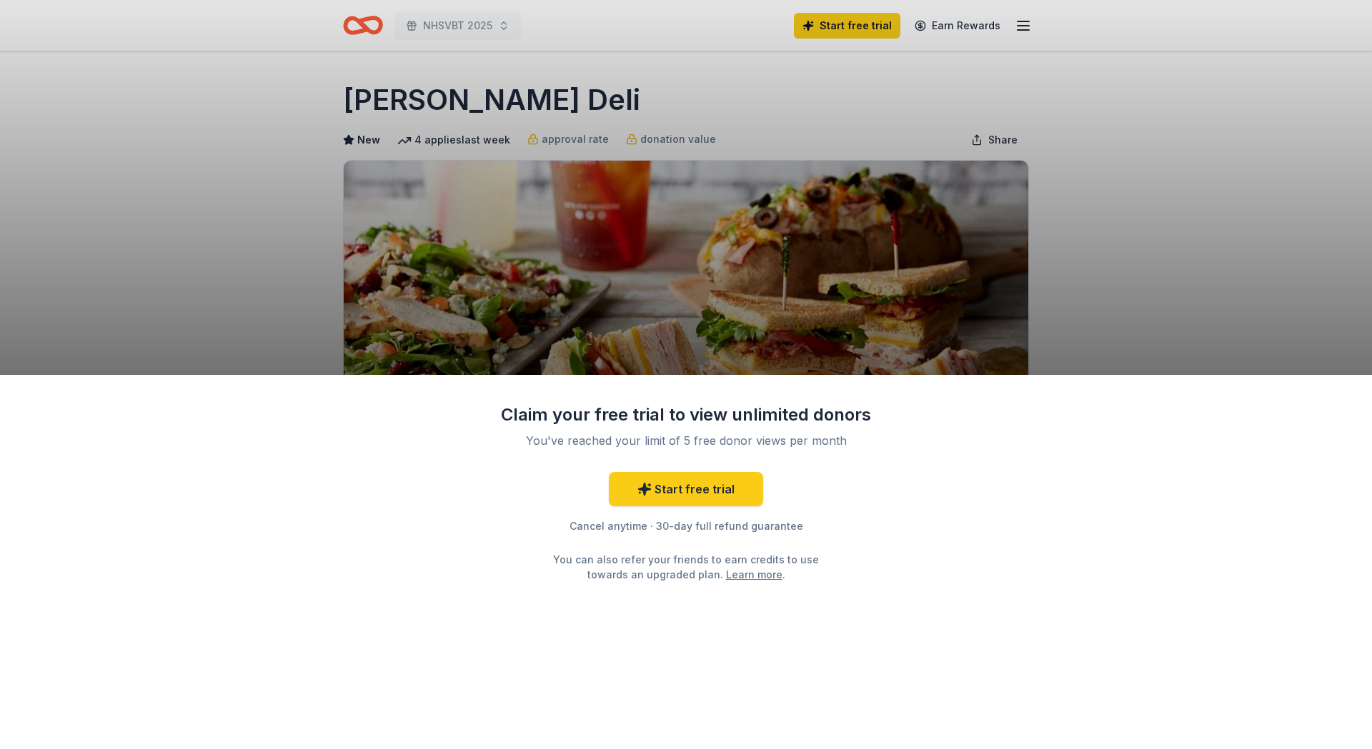
click at [973, 529] on div "Claim your free trial to view unlimited donors You've reached your limit of 5 f…" at bounding box center [686, 562] width 1372 height 375
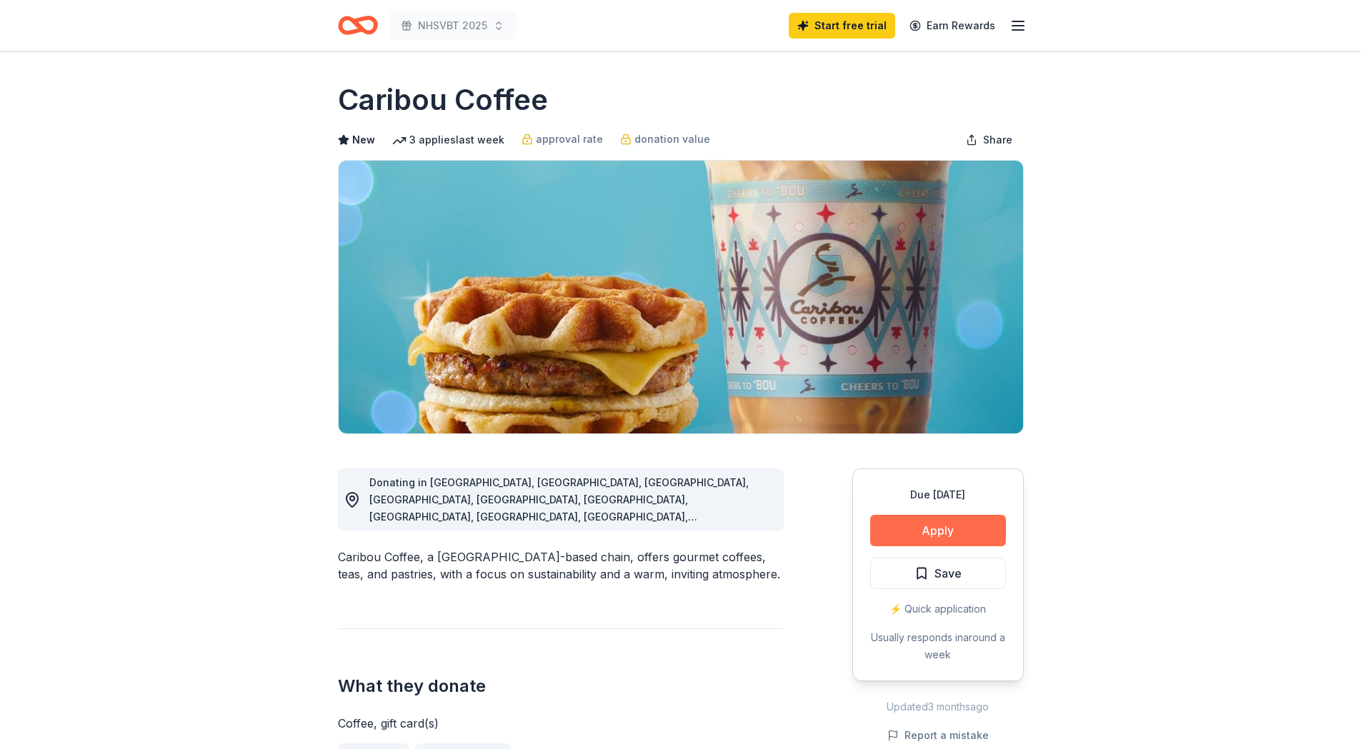
click at [929, 537] on button "Apply" at bounding box center [938, 530] width 136 height 31
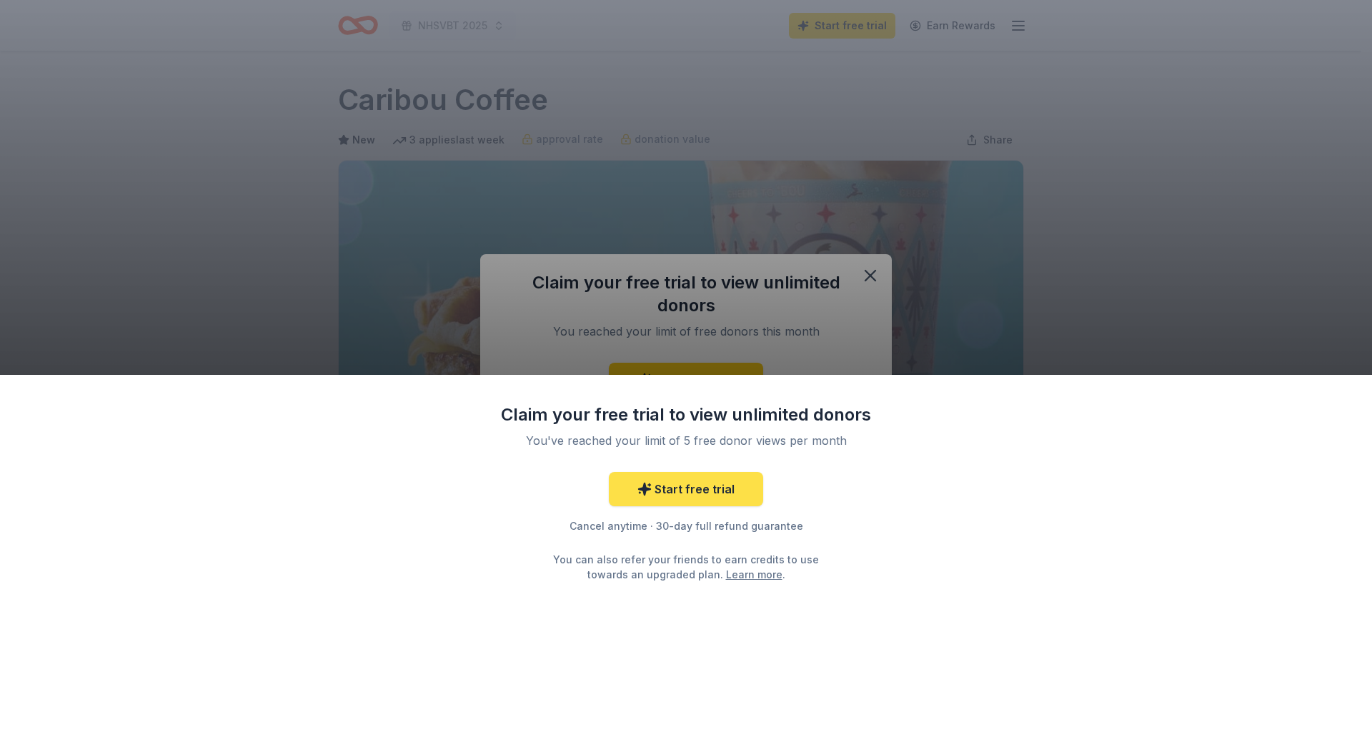
click at [719, 484] on link "Start free trial" at bounding box center [686, 489] width 154 height 34
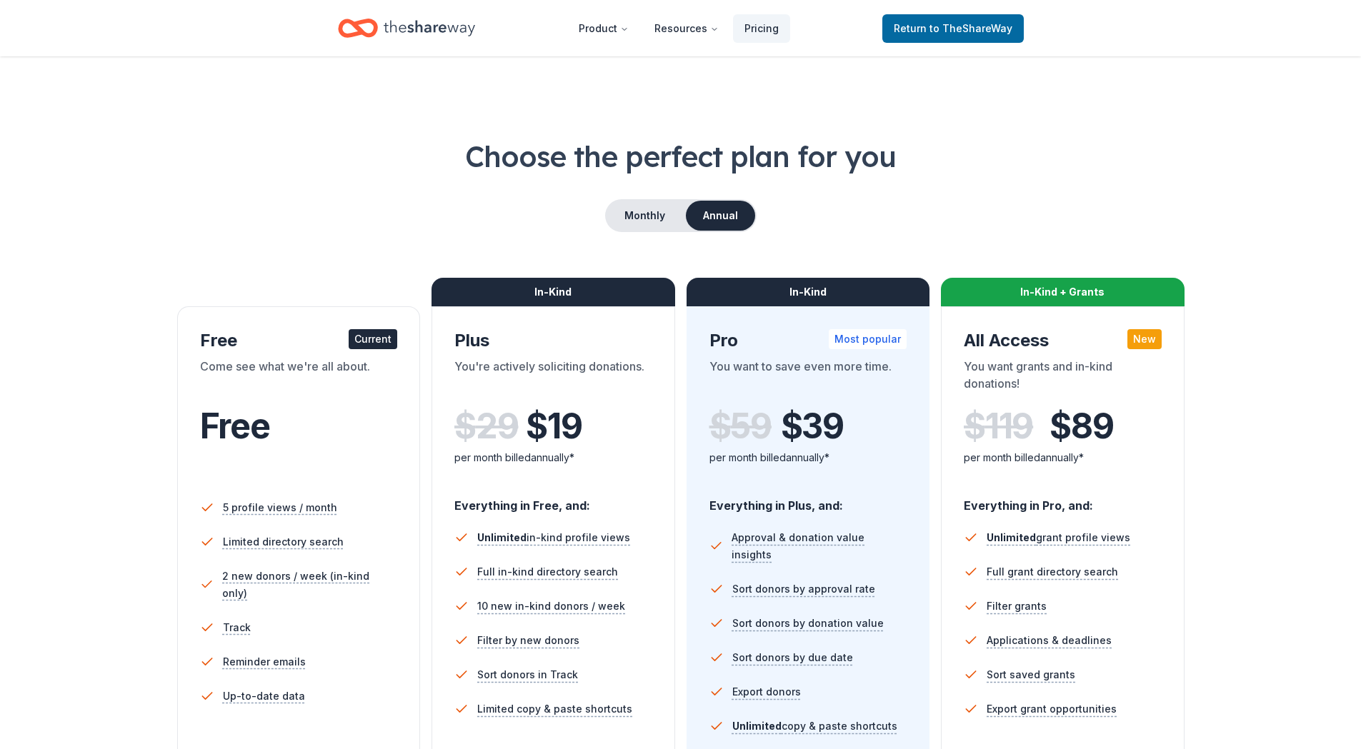
click at [299, 331] on div "Free Current" at bounding box center [299, 340] width 198 height 23
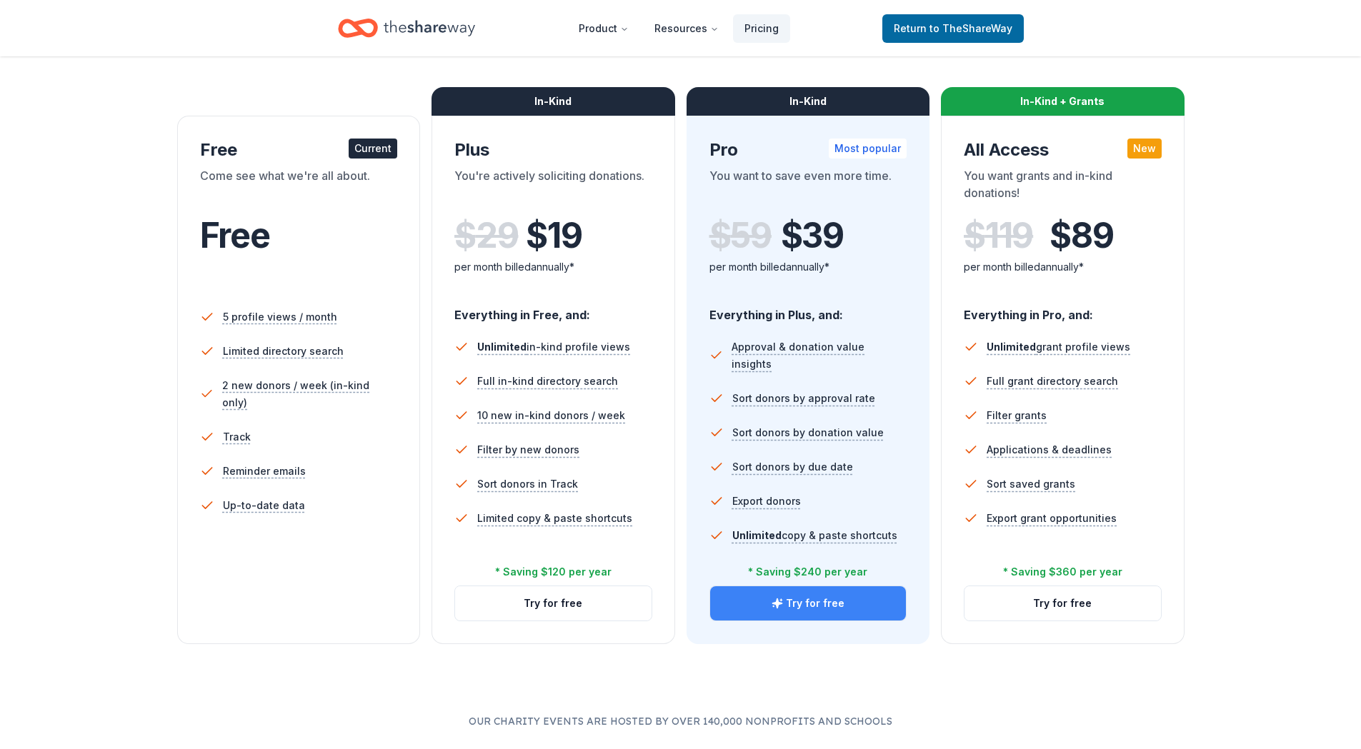
click at [761, 607] on button "Try for free" at bounding box center [808, 604] width 196 height 34
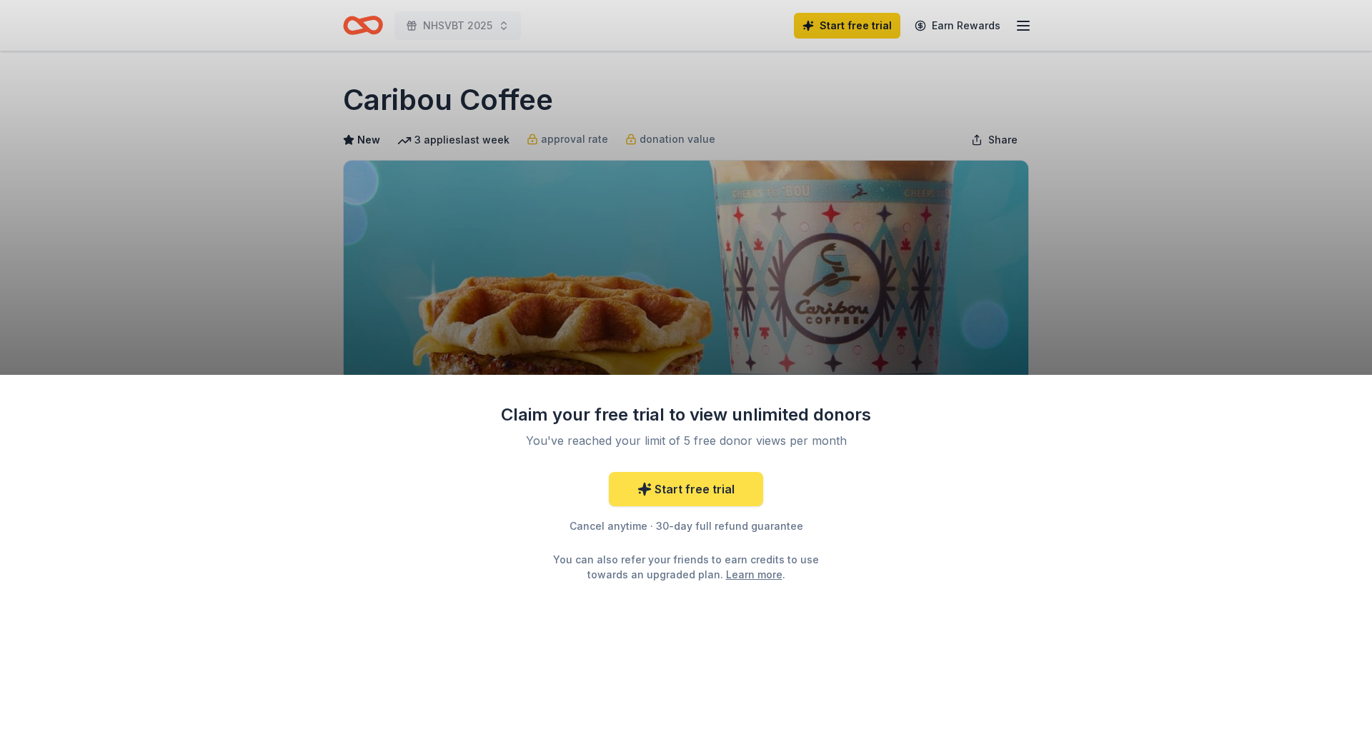
click at [717, 489] on link "Start free trial" at bounding box center [686, 489] width 154 height 34
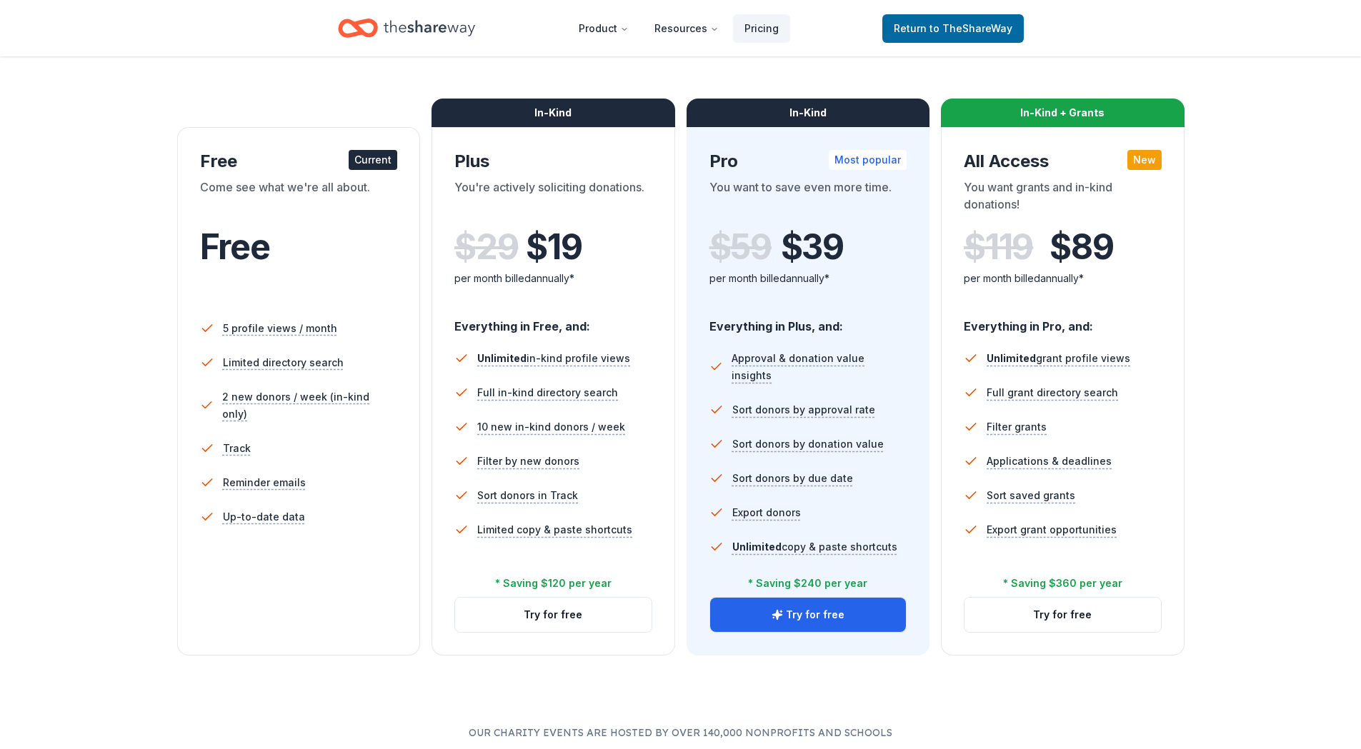
scroll to position [191, 0]
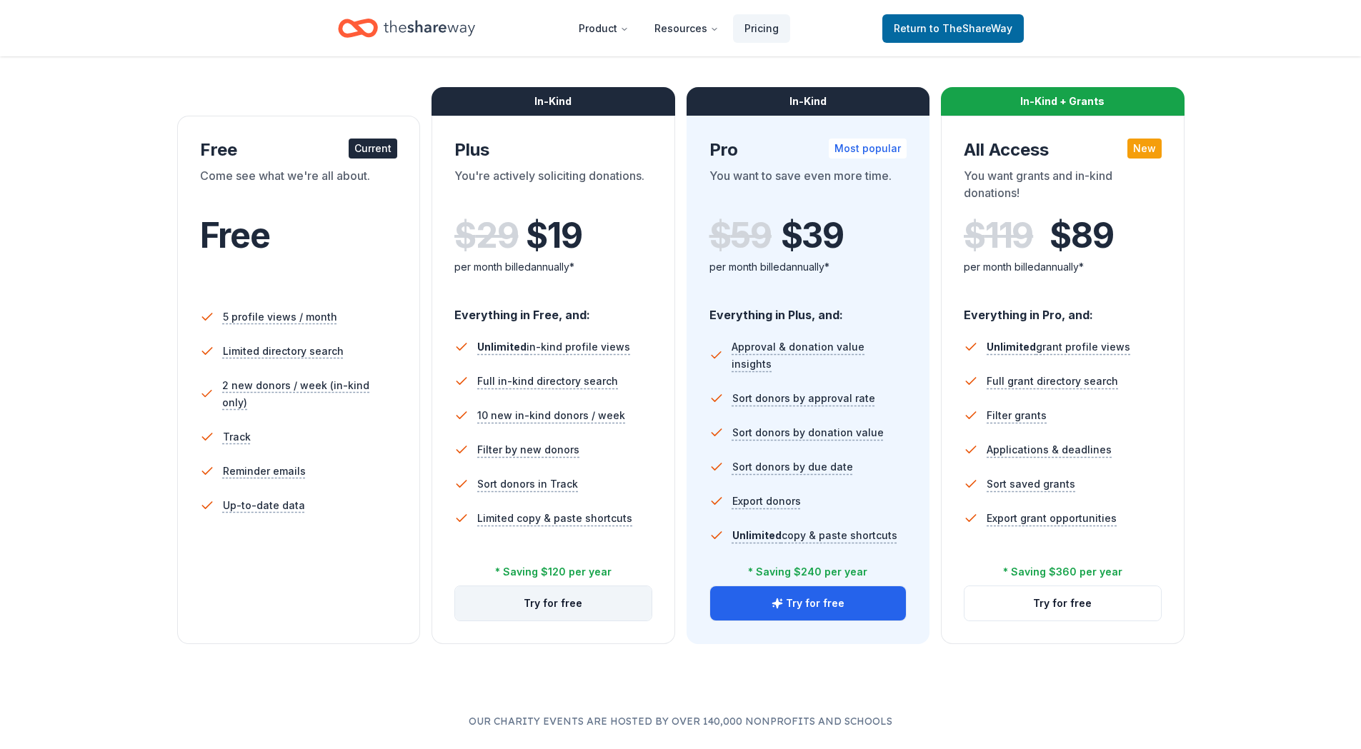
click at [553, 607] on button "Try for free" at bounding box center [553, 604] width 196 height 34
